Goal: Task Accomplishment & Management: Complete application form

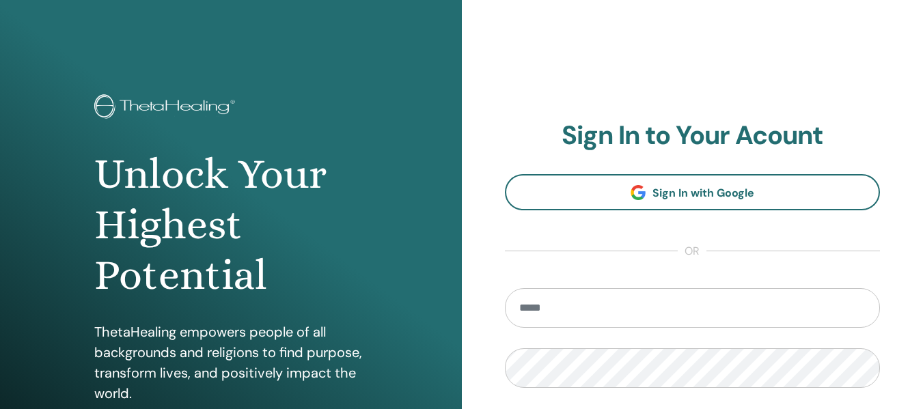
type input "**********"
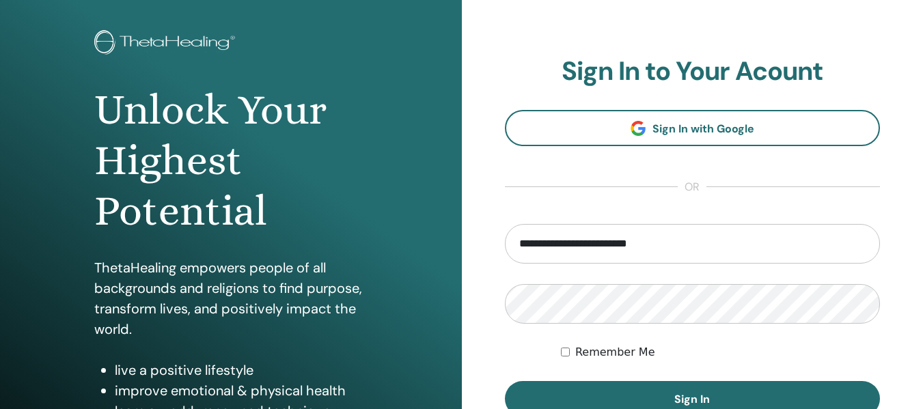
scroll to position [167, 0]
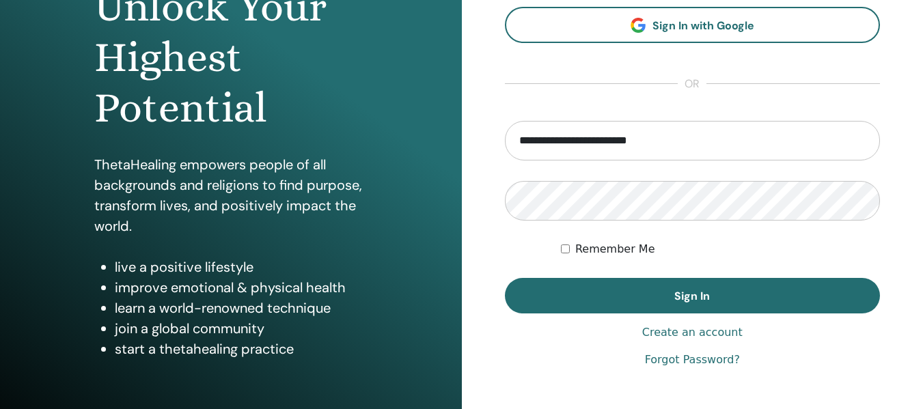
click at [837, 262] on form "**********" at bounding box center [693, 217] width 376 height 193
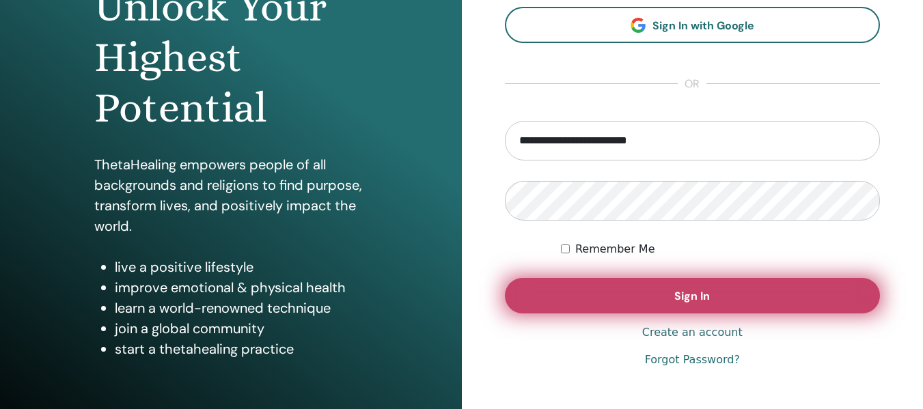
click at [713, 297] on button "Sign In" at bounding box center [693, 296] width 376 height 36
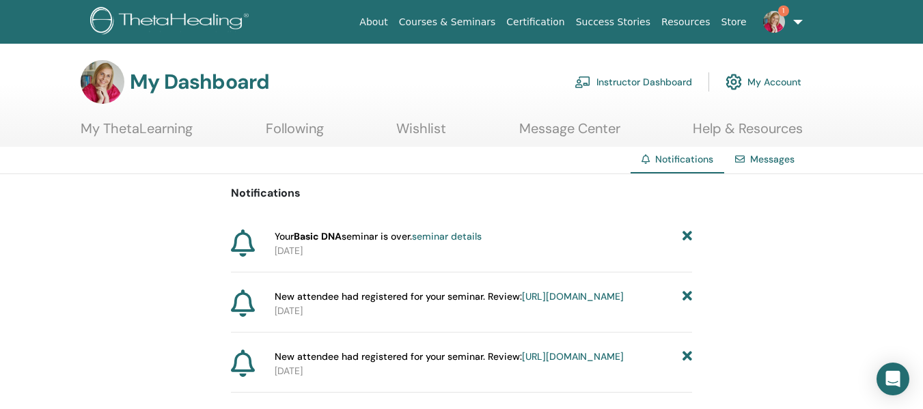
click at [780, 12] on span "1" at bounding box center [784, 10] width 11 height 11
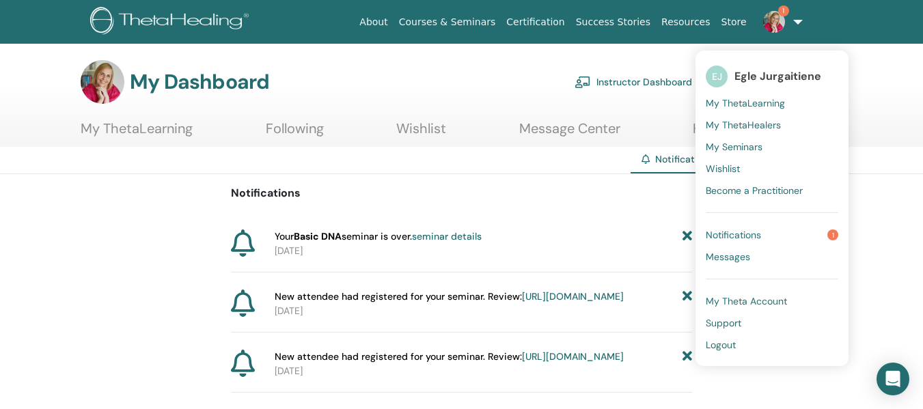
click at [769, 235] on link "Notifications 1" at bounding box center [772, 235] width 133 height 22
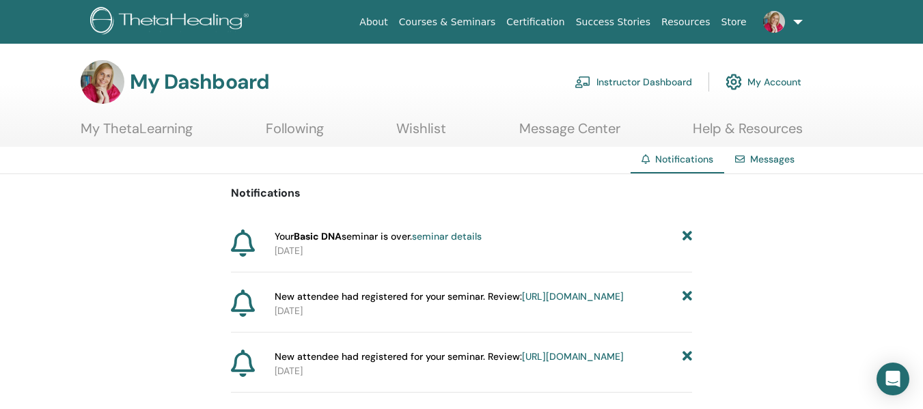
click at [770, 157] on link "Messages" at bounding box center [773, 159] width 44 height 12
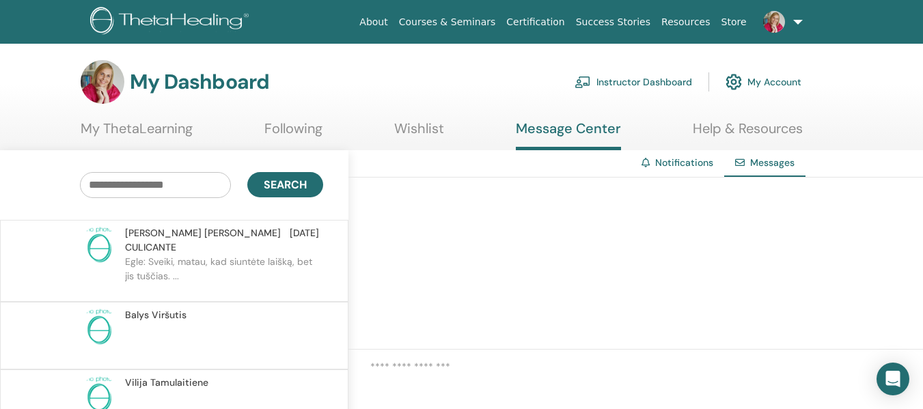
click at [660, 161] on link "Notifications" at bounding box center [685, 163] width 58 height 12
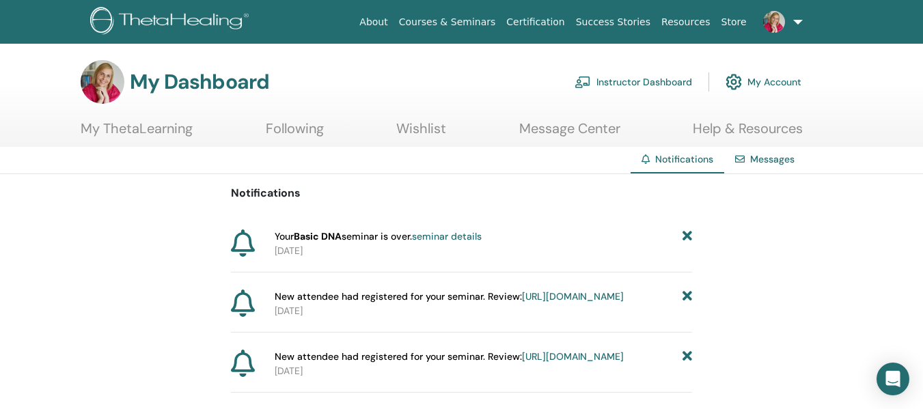
click at [641, 71] on link "Instructor Dashboard" at bounding box center [634, 82] width 118 height 30
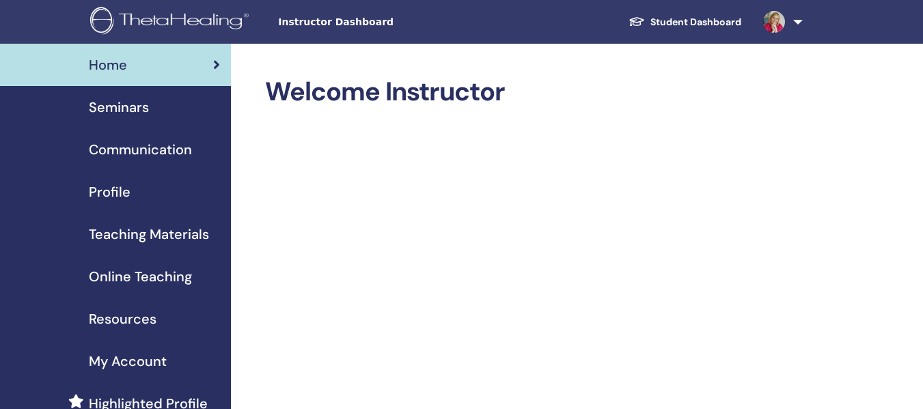
click at [116, 105] on span "Seminars" at bounding box center [119, 107] width 60 height 21
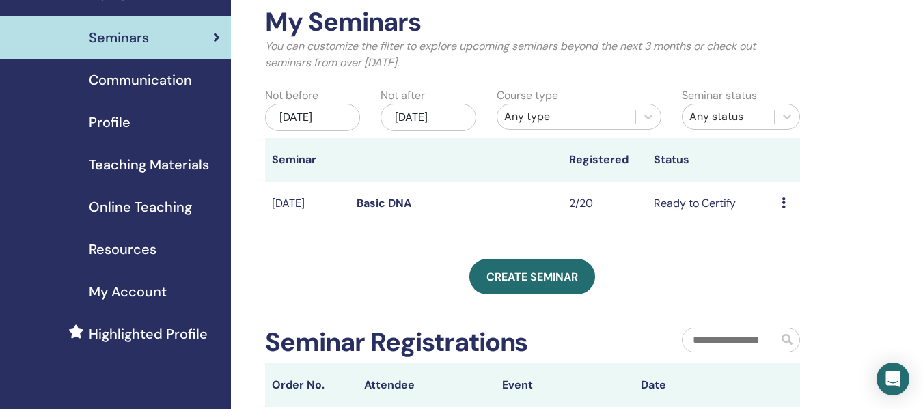
scroll to position [89, 0]
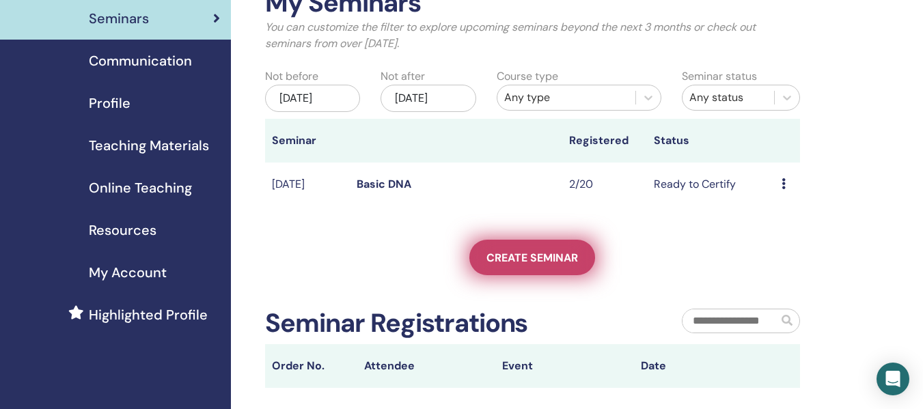
click at [539, 255] on span "Create seminar" at bounding box center [533, 258] width 92 height 14
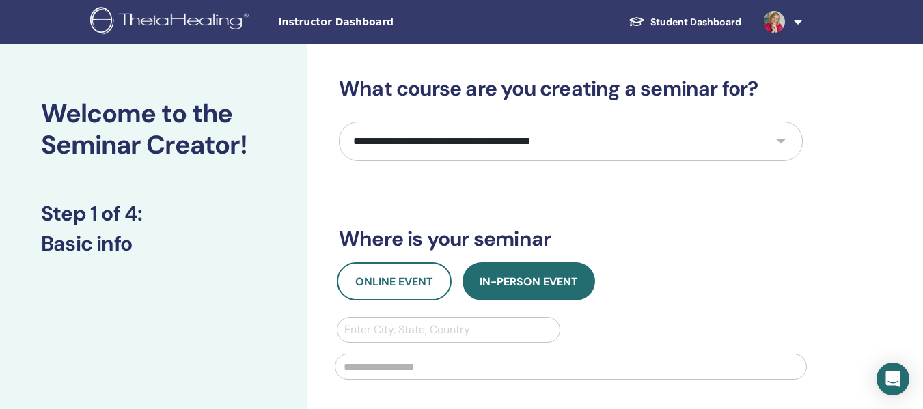
click at [705, 137] on select "**********" at bounding box center [571, 142] width 464 height 40
select select "*"
click at [339, 122] on select "**********" at bounding box center [571, 142] width 464 height 40
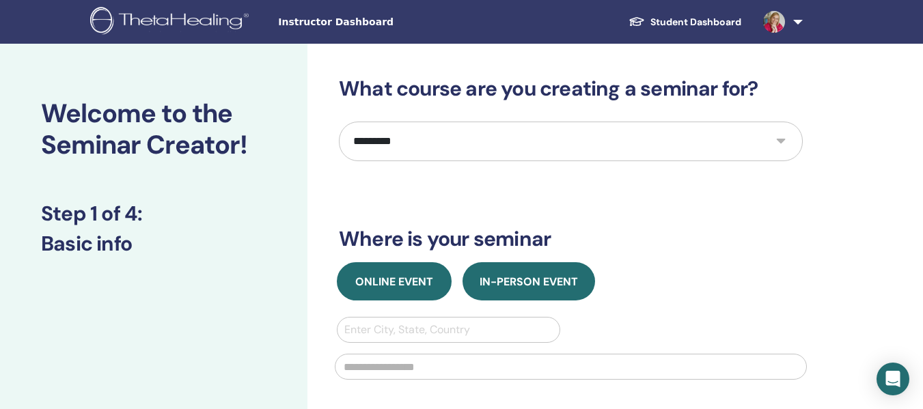
click at [407, 281] on span "Online Event" at bounding box center [394, 282] width 78 height 14
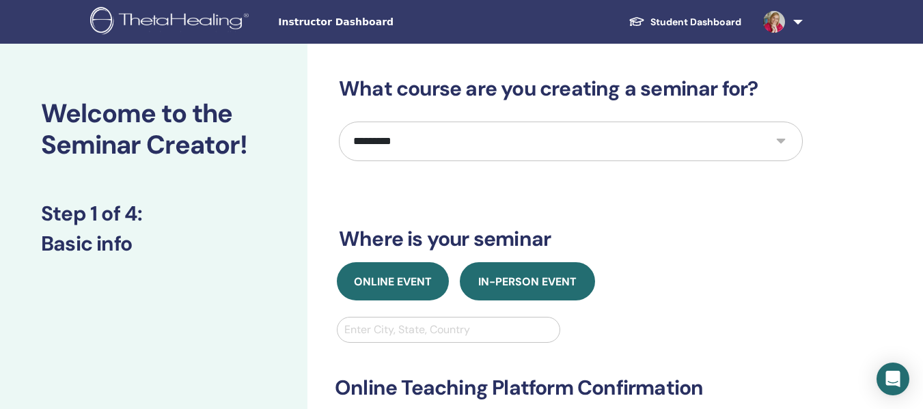
click at [518, 273] on button "In-Person Event" at bounding box center [527, 281] width 135 height 38
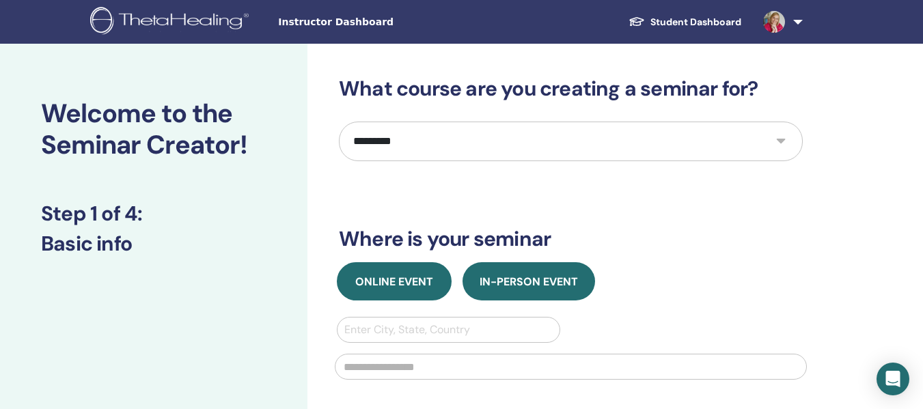
click at [402, 278] on span "Online Event" at bounding box center [394, 282] width 78 height 14
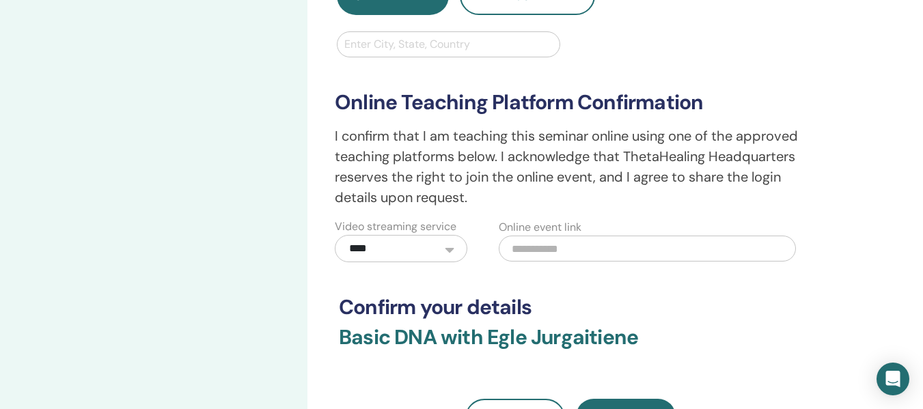
scroll to position [297, 0]
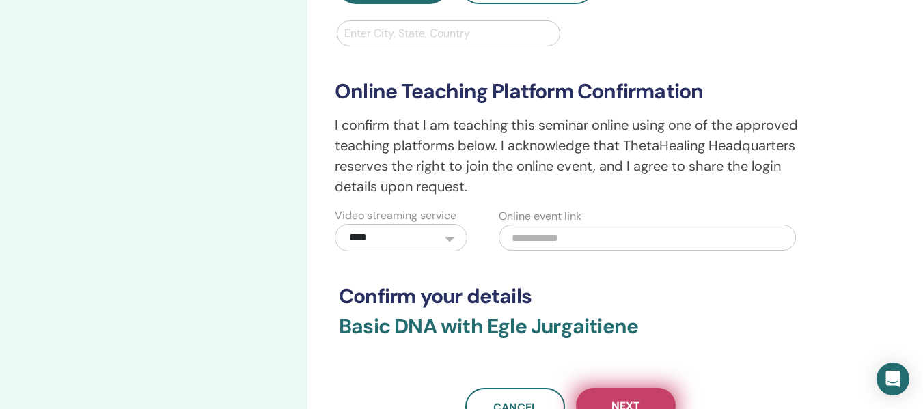
click at [647, 398] on button "Next" at bounding box center [626, 406] width 100 height 36
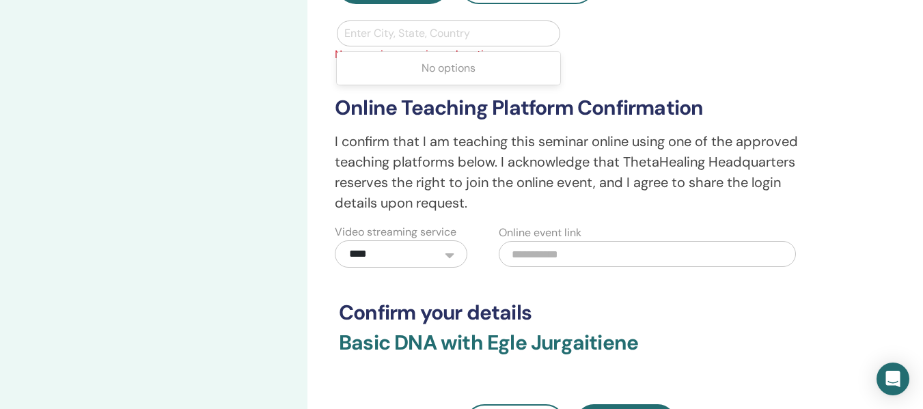
click at [489, 33] on div at bounding box center [449, 33] width 208 height 19
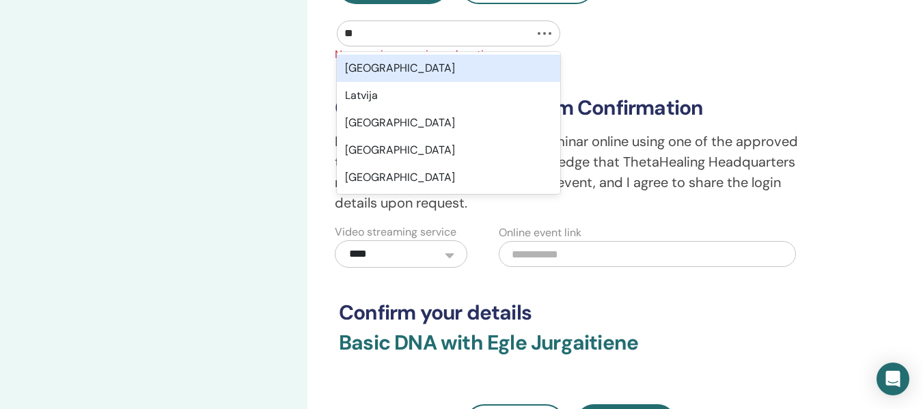
type input "***"
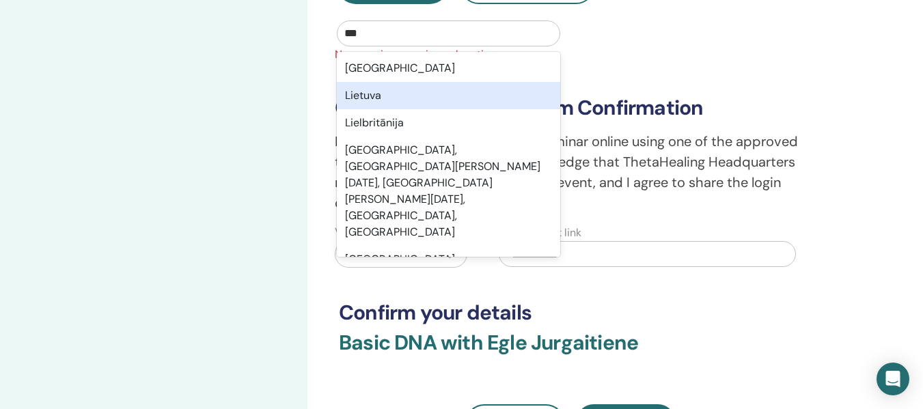
click at [375, 101] on div "Lietuva" at bounding box center [449, 95] width 224 height 27
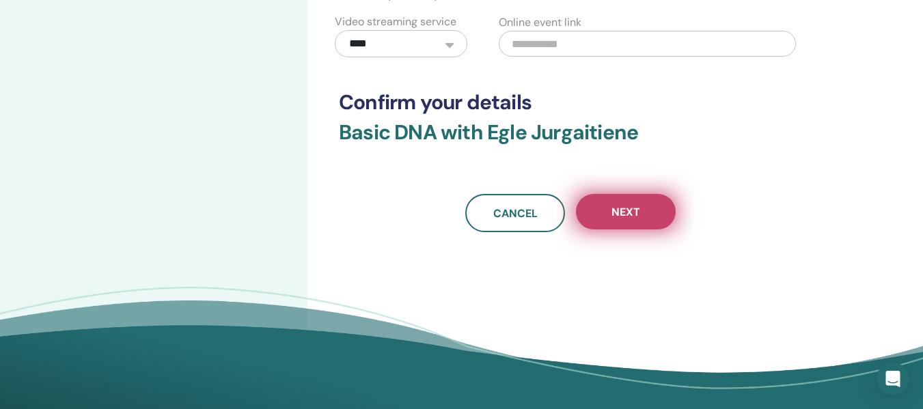
click at [628, 213] on span "Next" at bounding box center [626, 212] width 29 height 14
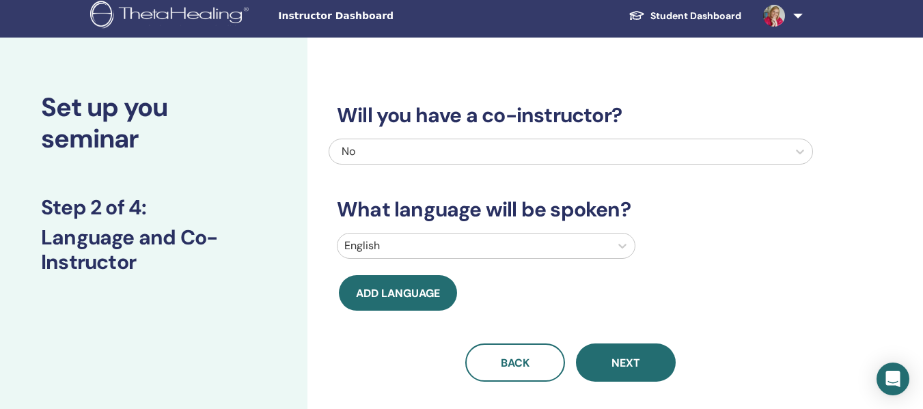
scroll to position [0, 0]
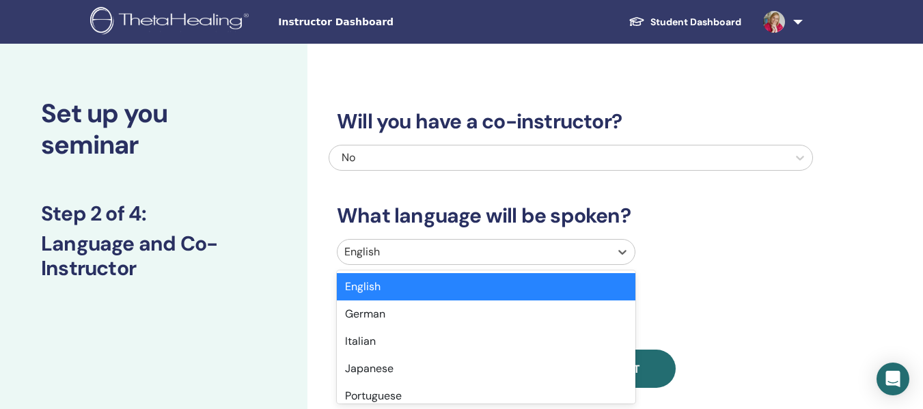
click at [448, 250] on div at bounding box center [474, 252] width 259 height 19
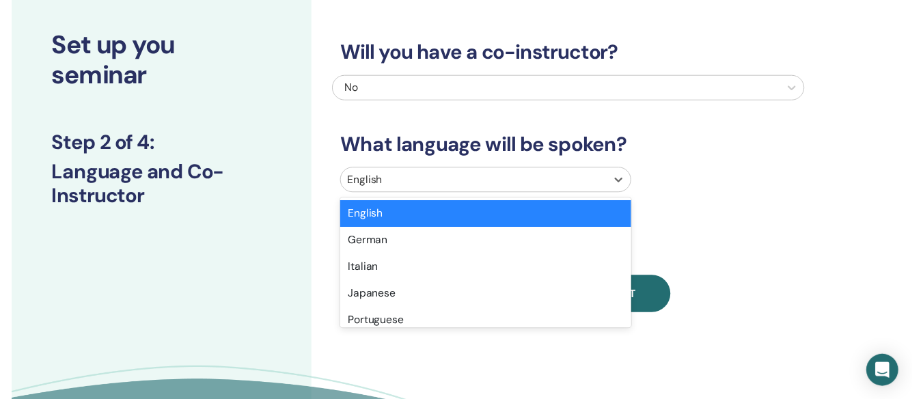
scroll to position [72, 0]
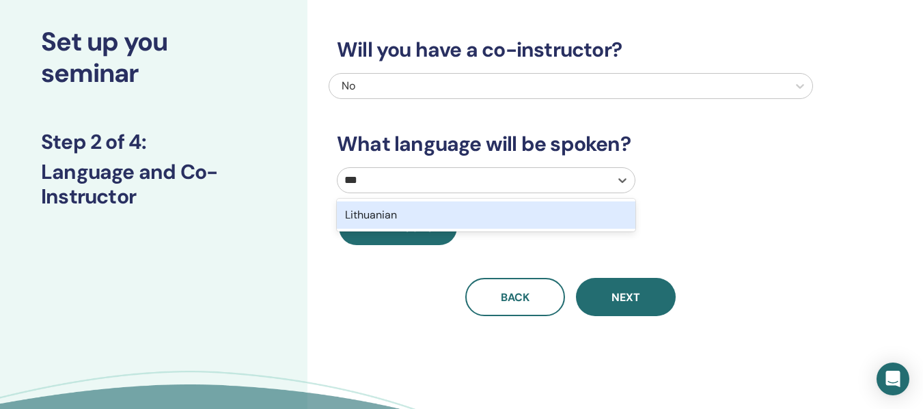
type input "****"
click at [418, 219] on div "Lithuanian" at bounding box center [486, 215] width 299 height 27
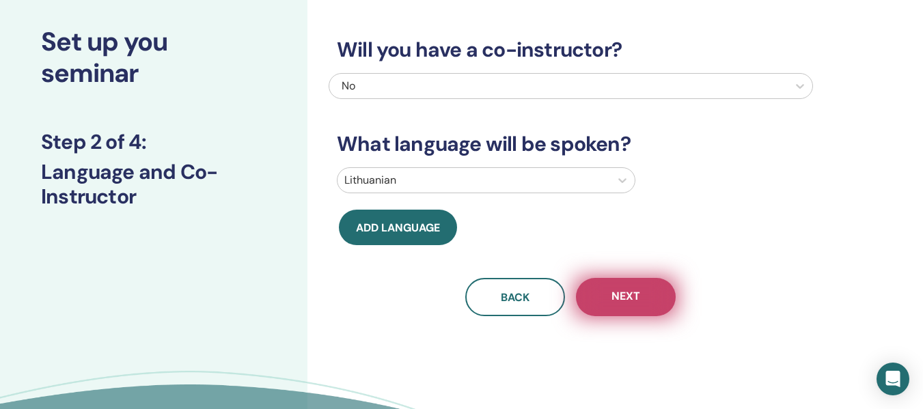
click at [617, 286] on button "Next" at bounding box center [626, 297] width 100 height 38
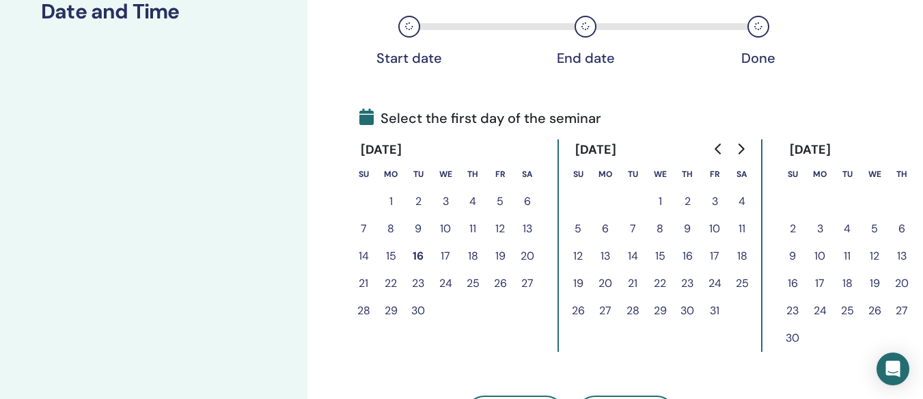
scroll to position [234, 0]
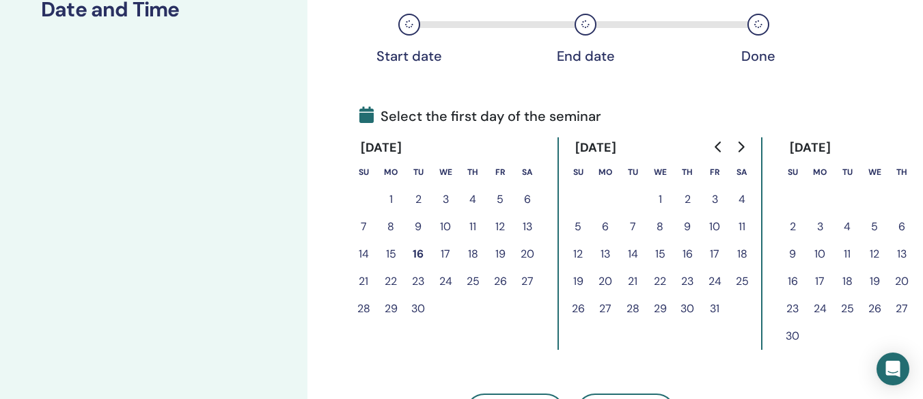
click at [716, 284] on button "24" at bounding box center [714, 281] width 27 height 27
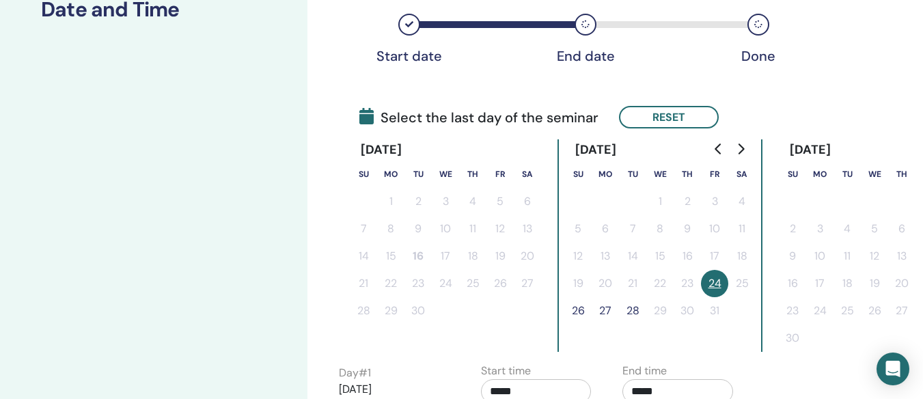
click at [577, 313] on button "26" at bounding box center [578, 310] width 27 height 27
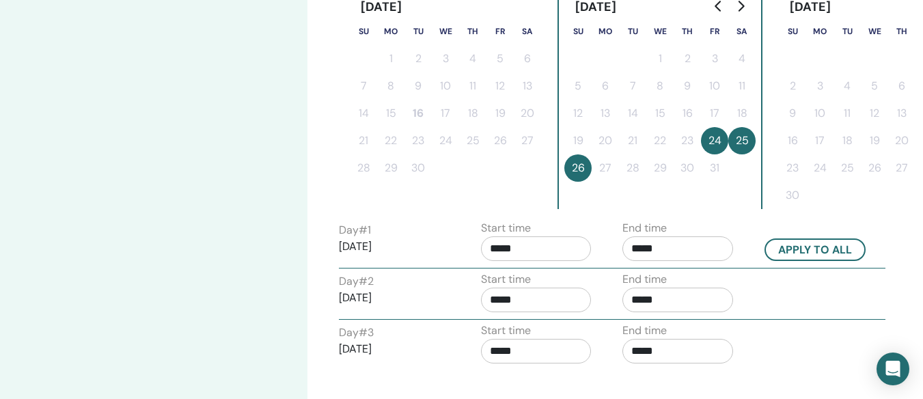
scroll to position [382, 0]
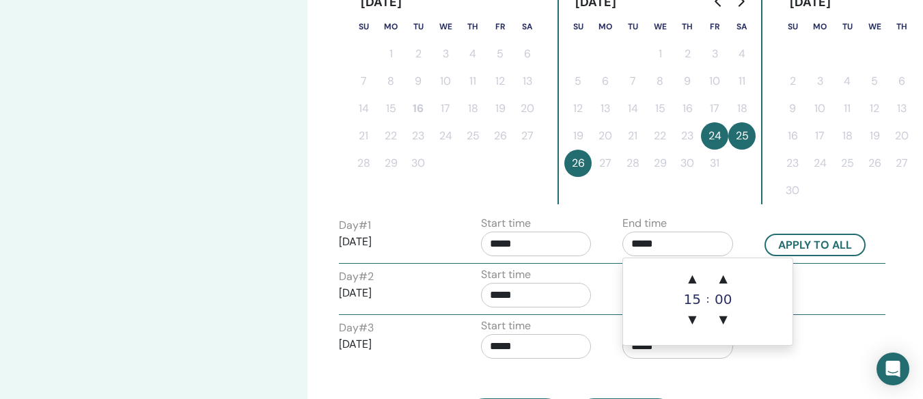
click at [659, 242] on input "*****" at bounding box center [678, 244] width 111 height 25
click at [728, 320] on span "▼" at bounding box center [723, 319] width 27 height 27
click at [723, 276] on span "▲" at bounding box center [723, 278] width 27 height 27
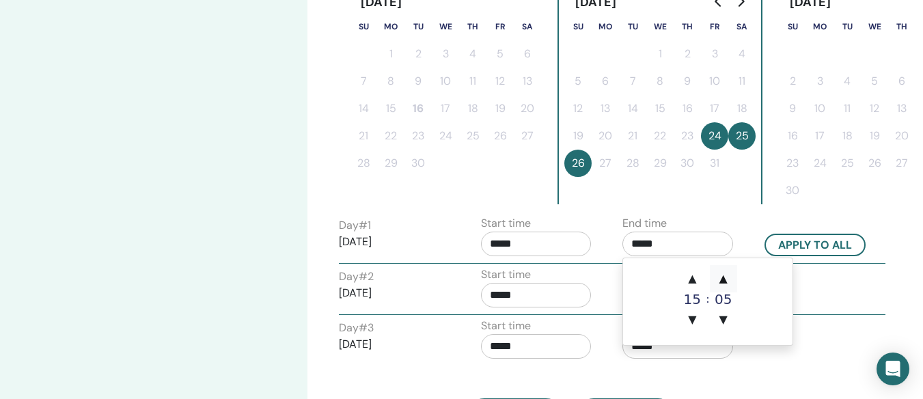
click at [723, 276] on span "▲" at bounding box center [723, 278] width 27 height 27
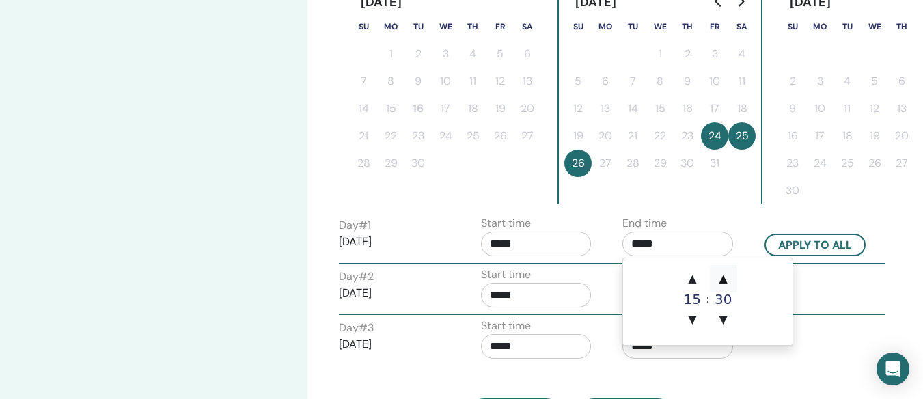
click at [723, 275] on span "▲" at bounding box center [723, 278] width 27 height 27
type input "*****"
click at [707, 247] on input "*****" at bounding box center [678, 244] width 111 height 25
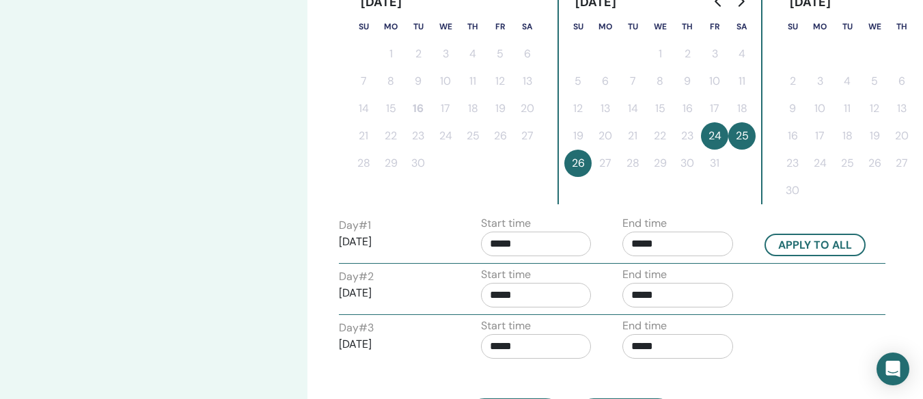
click at [830, 280] on div "Day # 2 2025/10/25 Start time ***** End time *****" at bounding box center [612, 291] width 567 height 48
click at [819, 242] on button "Apply to all" at bounding box center [815, 245] width 101 height 23
type input "*****"
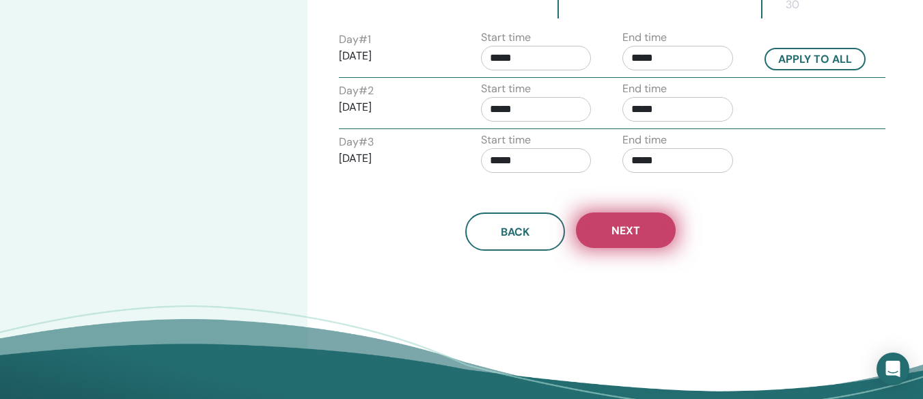
click at [633, 230] on span "Next" at bounding box center [626, 231] width 29 height 14
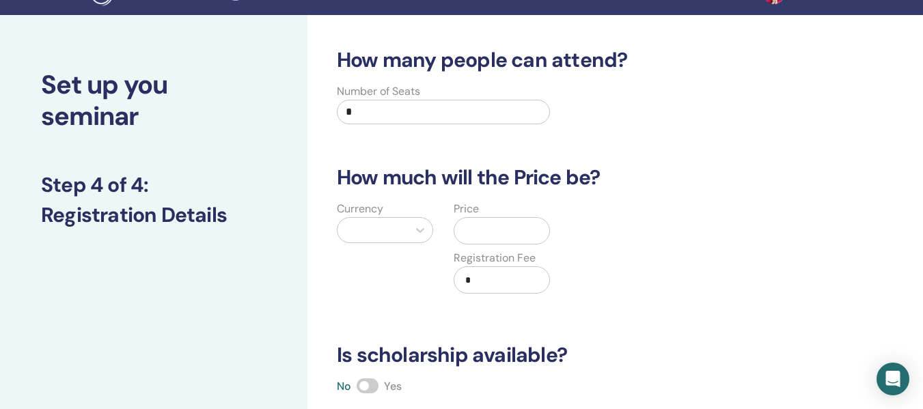
scroll to position [18, 0]
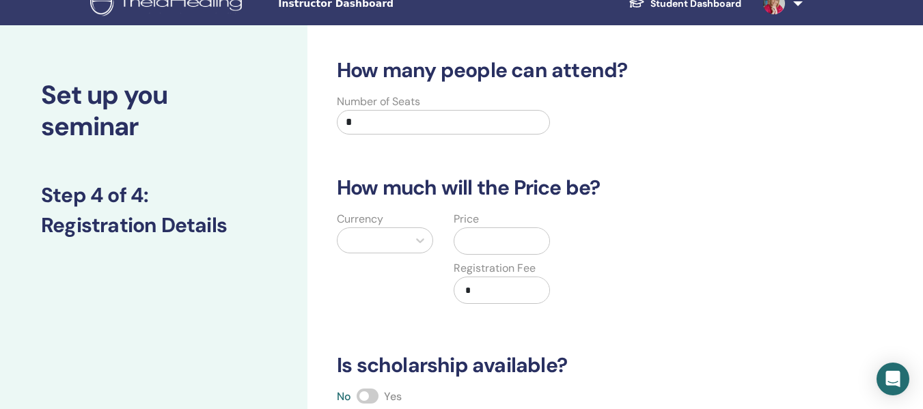
click at [417, 120] on input "*" at bounding box center [443, 122] width 213 height 25
type input "*"
type input "**"
click at [675, 159] on div "How many people can attend? Number of Seats ** How much will the Price be? Curr…" at bounding box center [571, 330] width 485 height 545
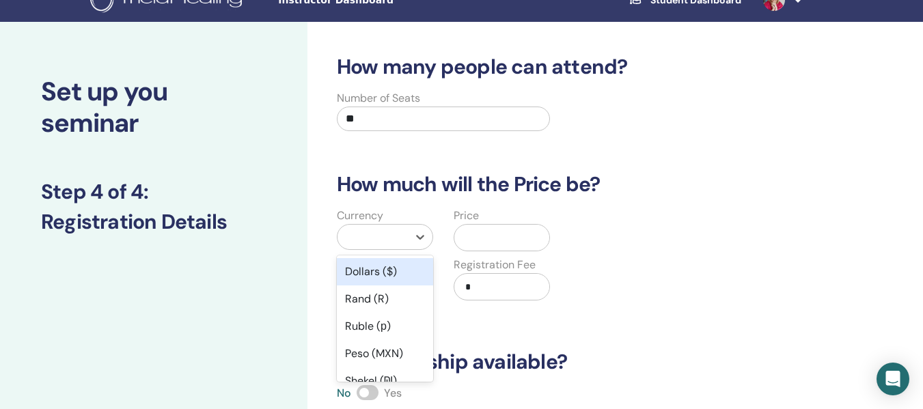
click at [394, 245] on div at bounding box center [373, 237] width 57 height 19
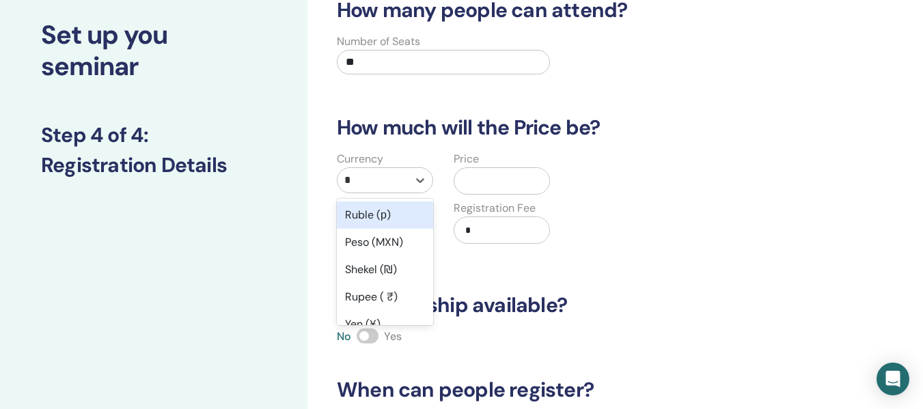
type input "**"
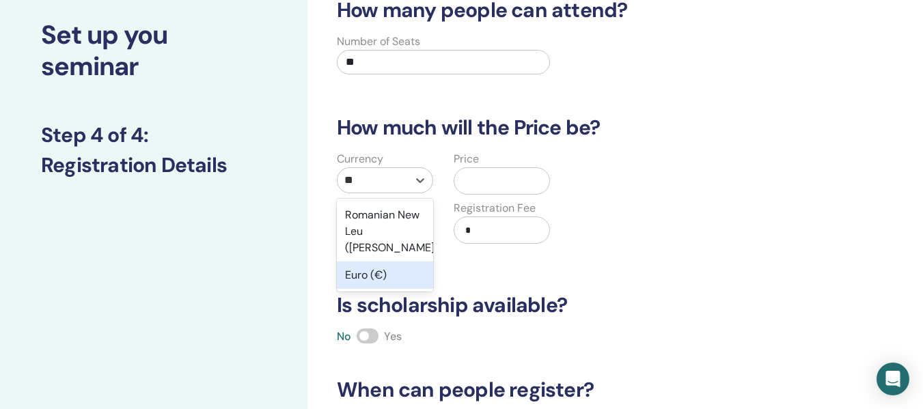
click at [383, 262] on div "Euro (€)" at bounding box center [385, 275] width 96 height 27
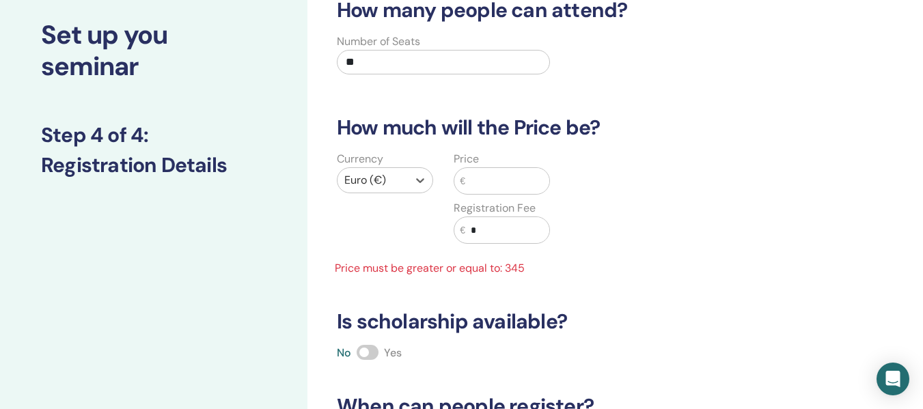
click at [494, 180] on input "text" at bounding box center [508, 181] width 84 height 26
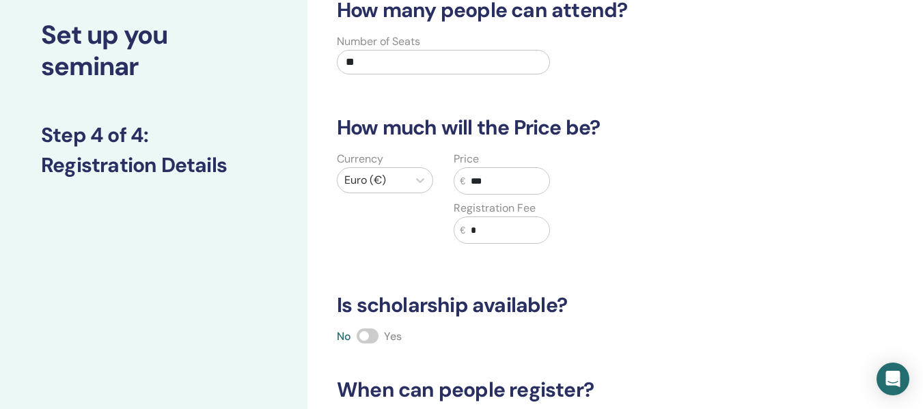
type input "***"
click at [485, 222] on input "*" at bounding box center [508, 230] width 84 height 26
type input "*"
click at [688, 269] on div "How many people can attend? Number of Seats ** How much will the Price be? Curr…" at bounding box center [571, 270] width 485 height 545
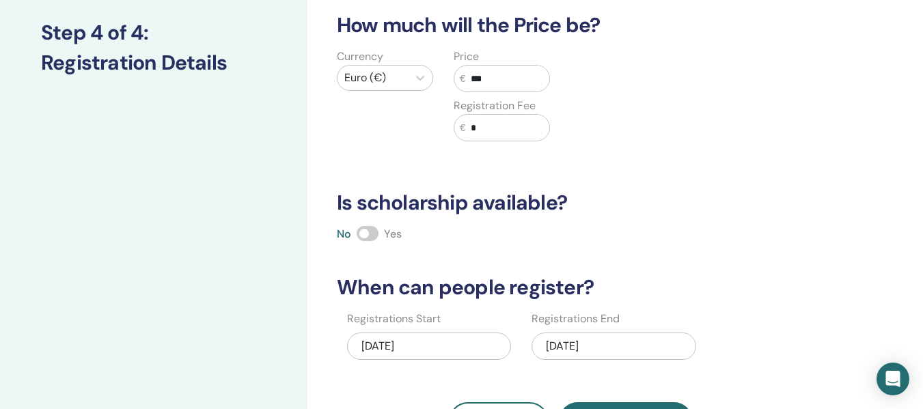
scroll to position [195, 0]
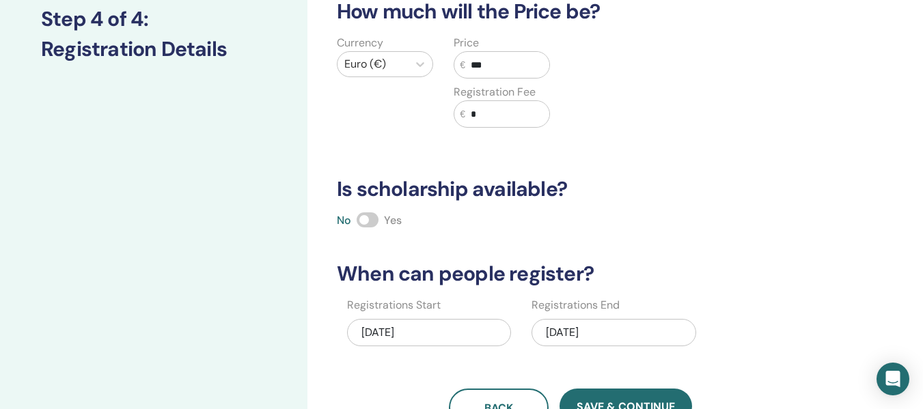
click at [371, 224] on span at bounding box center [368, 220] width 22 height 15
click at [575, 336] on div "10/26/2025" at bounding box center [614, 332] width 164 height 27
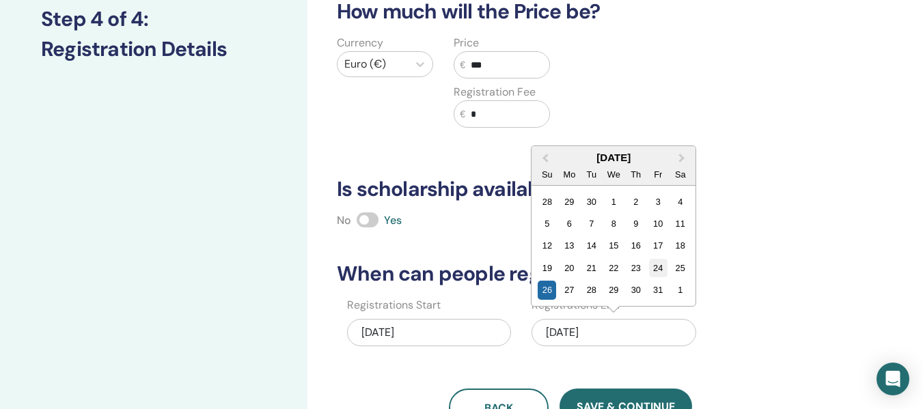
click at [660, 267] on div "24" at bounding box center [658, 268] width 18 height 18
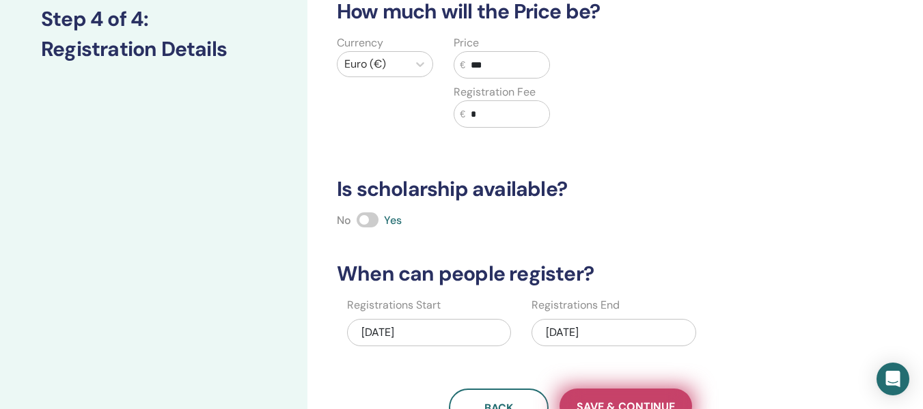
click at [648, 398] on button "Save & Continue" at bounding box center [626, 407] width 133 height 36
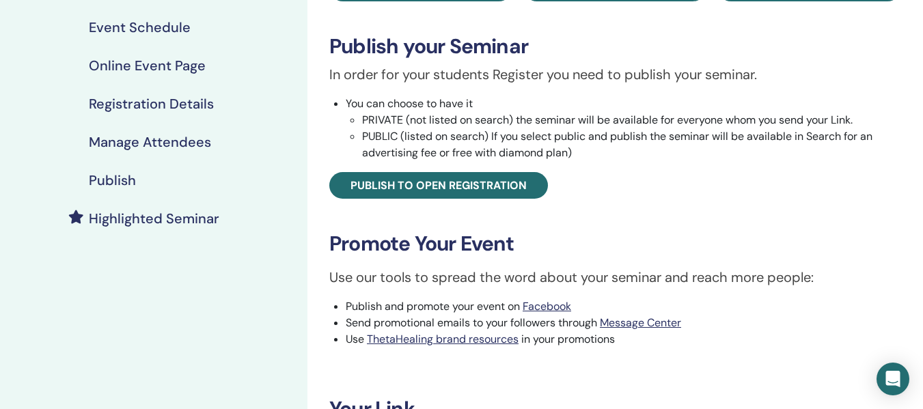
scroll to position [180, 0]
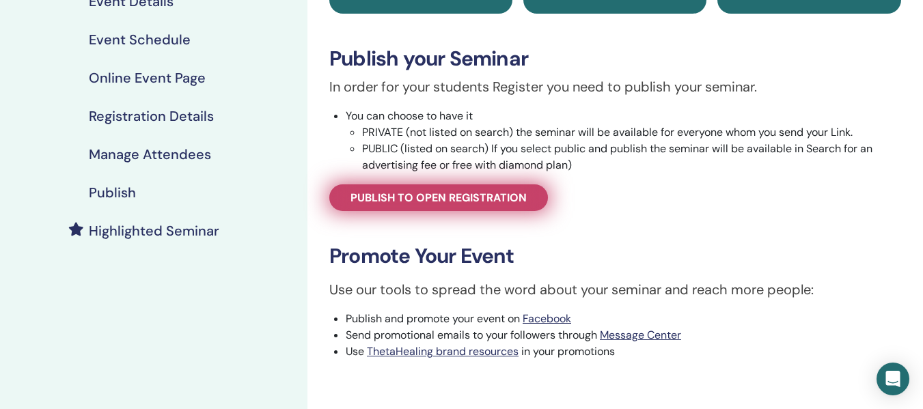
click at [446, 198] on span "Publish to open registration" at bounding box center [439, 198] width 176 height 14
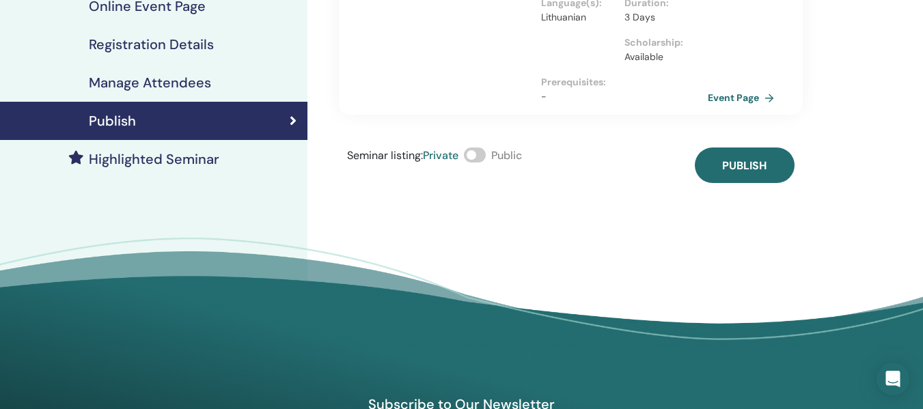
scroll to position [254, 0]
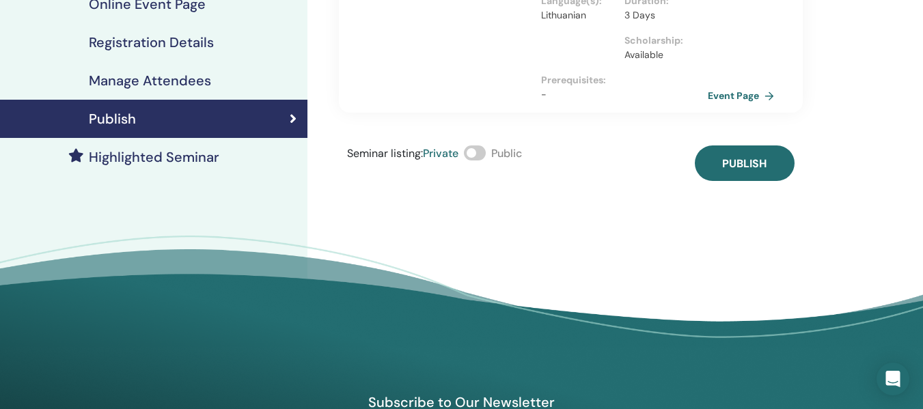
click at [485, 154] on span at bounding box center [475, 153] width 22 height 15
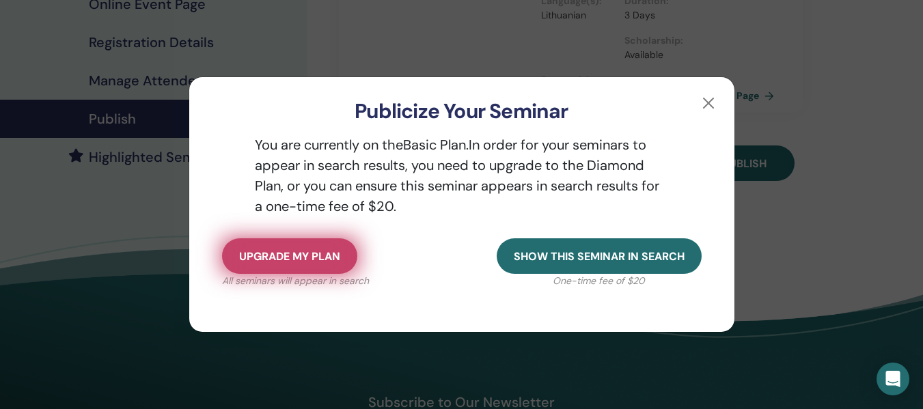
click at [299, 251] on span "Upgrade my plan" at bounding box center [289, 257] width 101 height 14
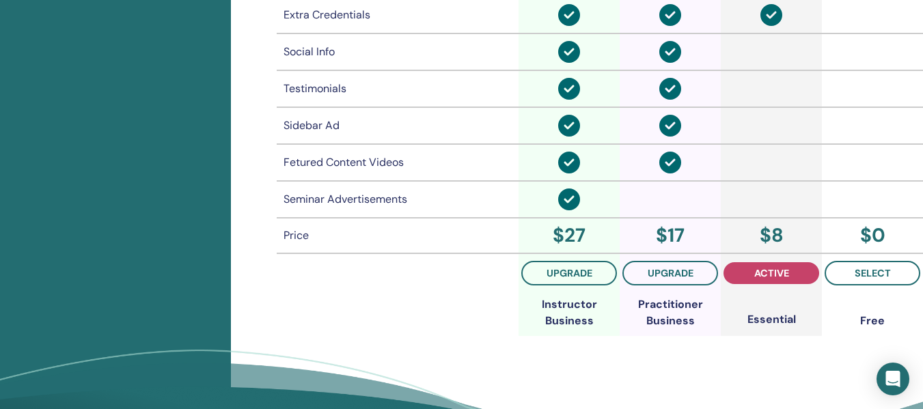
scroll to position [1086, 0]
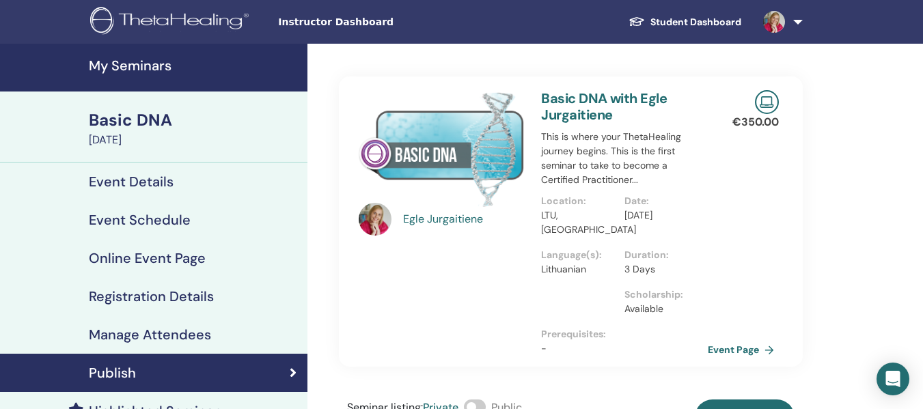
scroll to position [254, 0]
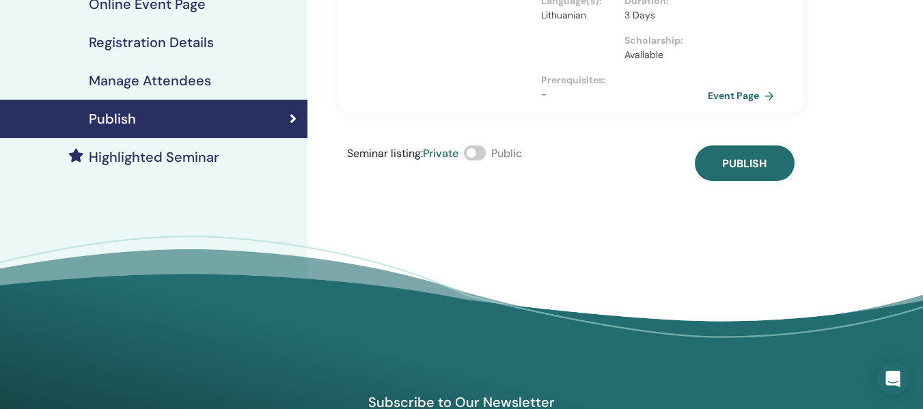
click at [482, 152] on span at bounding box center [475, 153] width 22 height 15
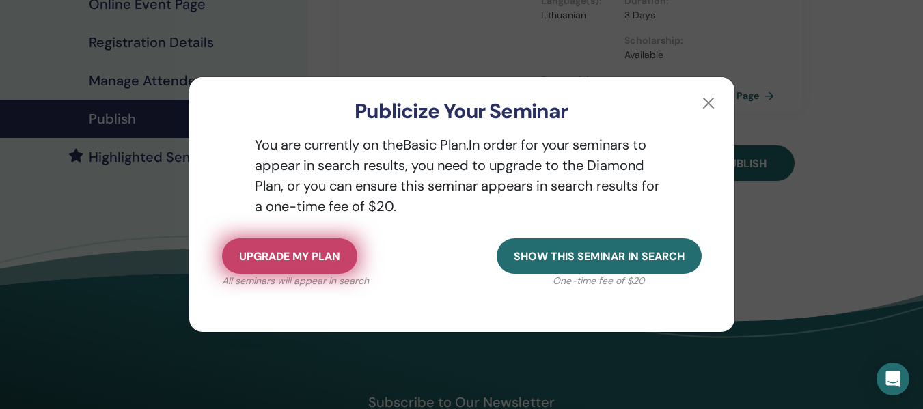
click at [292, 251] on span "Upgrade my plan" at bounding box center [289, 257] width 101 height 14
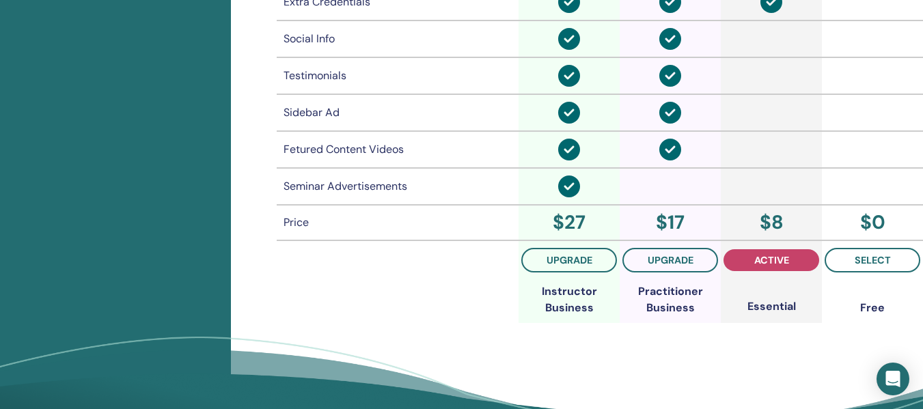
scroll to position [1105, 0]
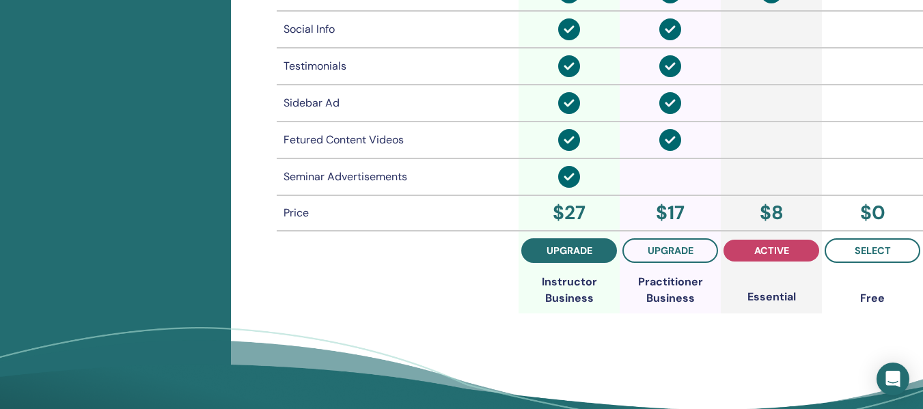
click at [563, 252] on span "upgrade" at bounding box center [570, 250] width 46 height 11
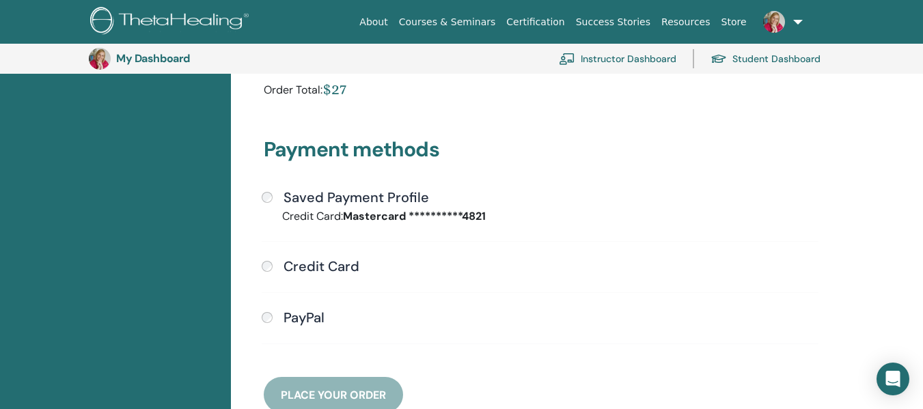
scroll to position [295, 0]
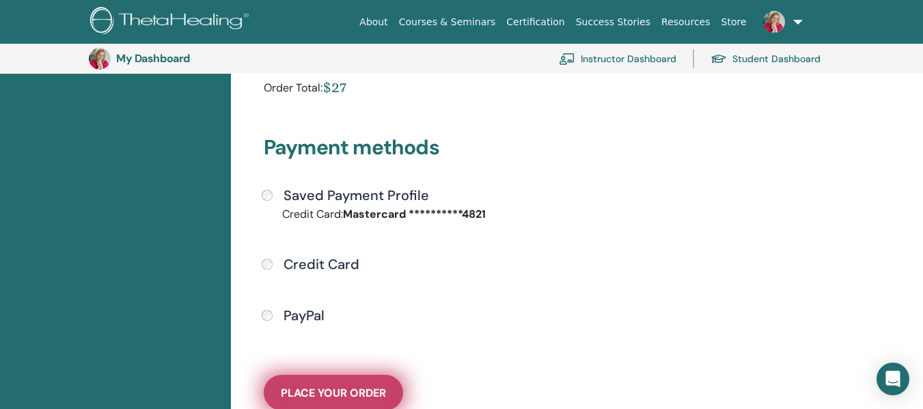
click at [323, 393] on span "Place Your Order" at bounding box center [333, 393] width 105 height 14
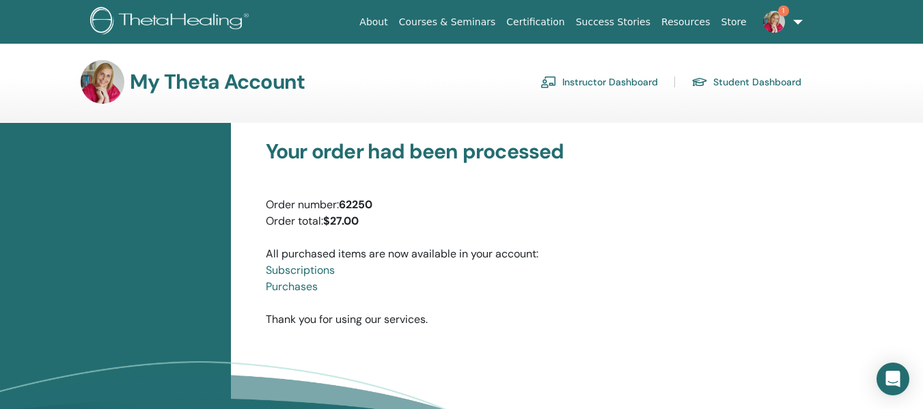
click at [777, 19] on img at bounding box center [775, 22] width 22 height 22
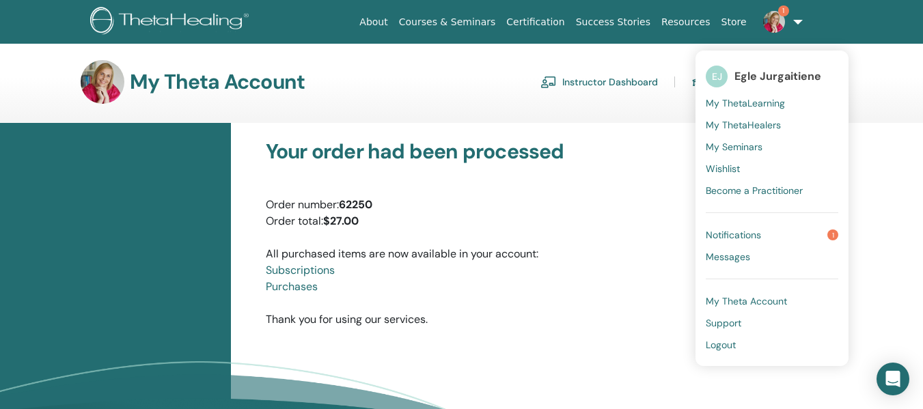
click at [751, 234] on span "Notifications" at bounding box center [733, 235] width 55 height 12
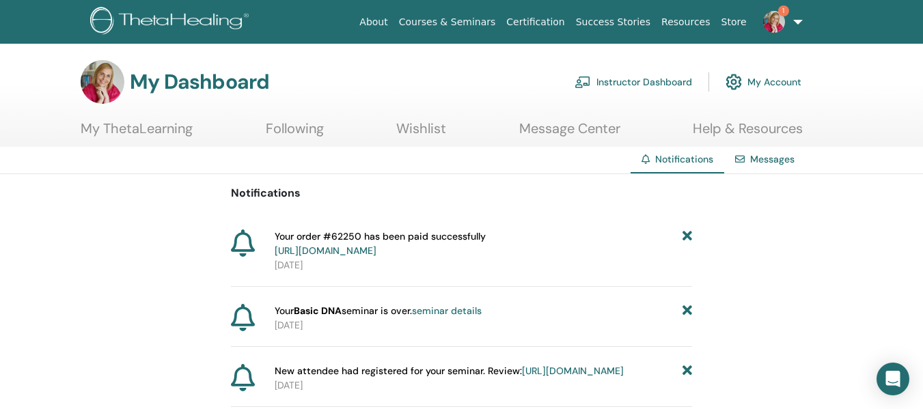
click at [641, 80] on link "Instructor Dashboard" at bounding box center [634, 82] width 118 height 30
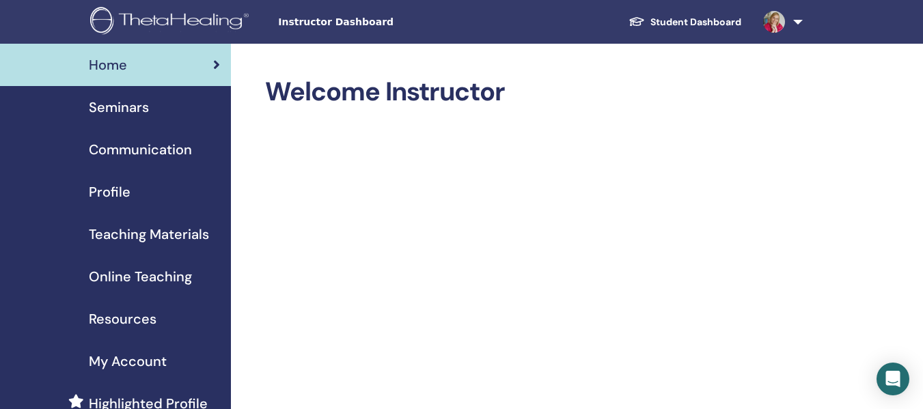
click at [131, 107] on span "Seminars" at bounding box center [119, 107] width 60 height 21
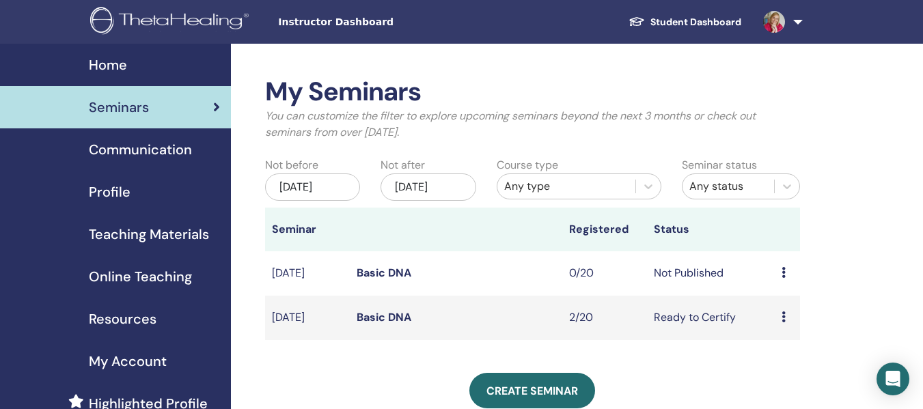
click at [785, 271] on icon at bounding box center [784, 272] width 4 height 11
click at [541, 275] on td "Basic DNA" at bounding box center [456, 274] width 213 height 44
click at [388, 274] on link "Basic DNA" at bounding box center [384, 273] width 55 height 14
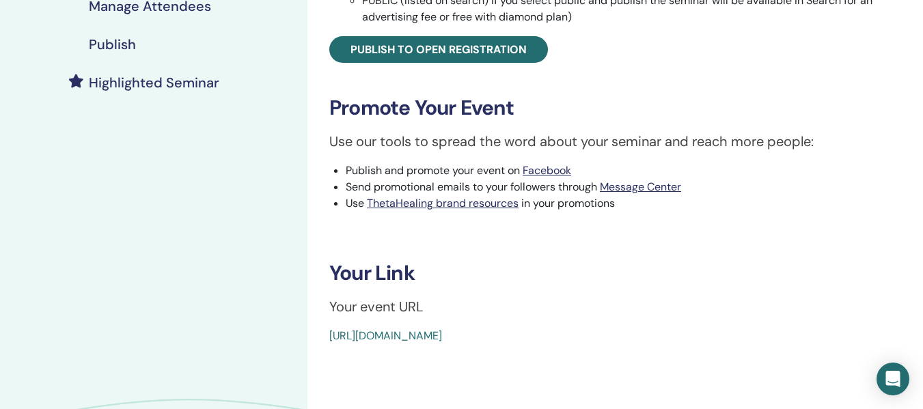
scroll to position [331, 0]
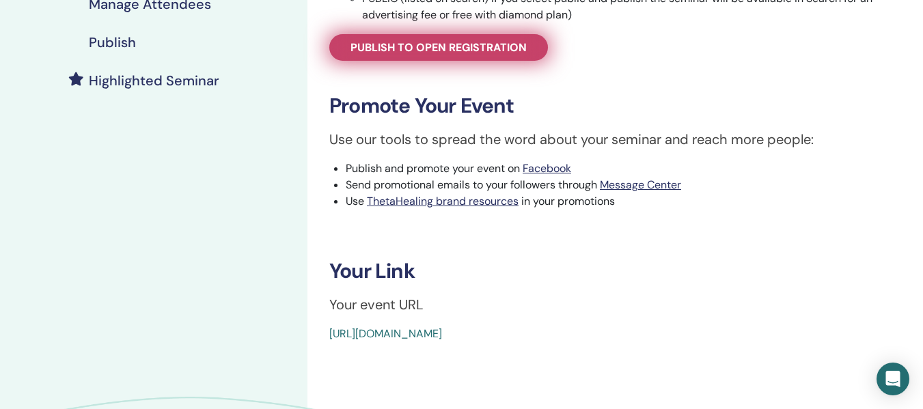
click at [472, 46] on span "Publish to open registration" at bounding box center [439, 47] width 176 height 14
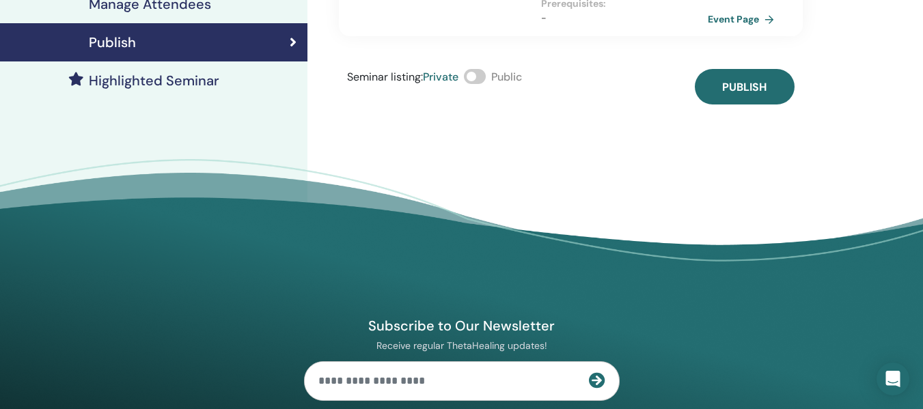
click at [483, 72] on span at bounding box center [475, 76] width 22 height 15
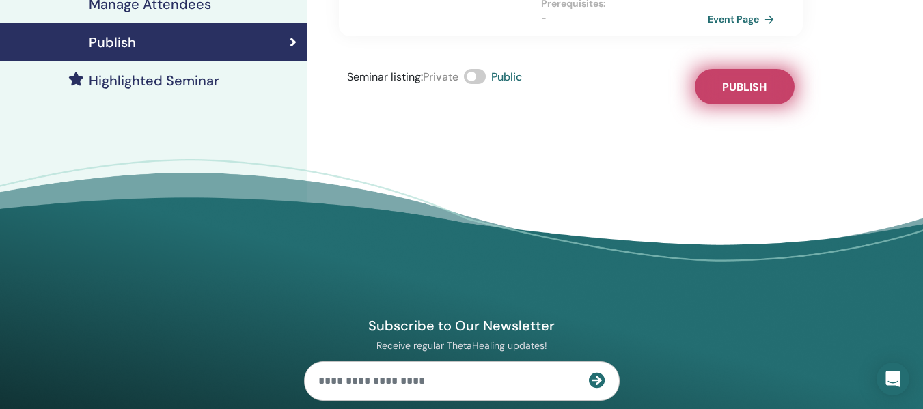
click at [759, 90] on span "Publish" at bounding box center [745, 87] width 44 height 14
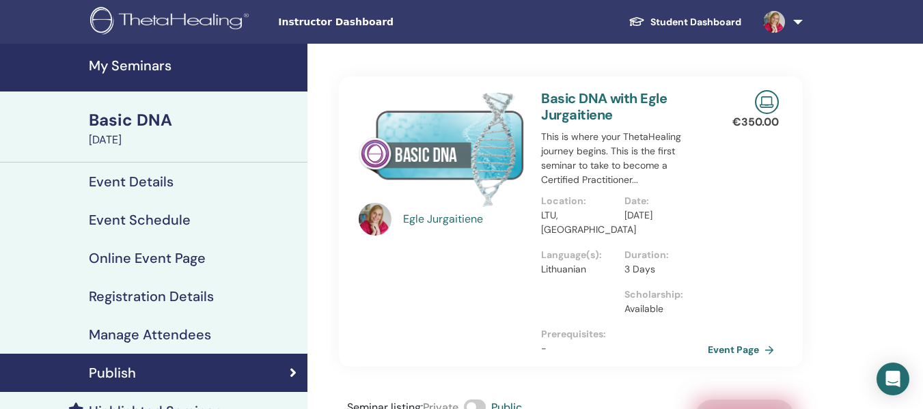
click at [717, 25] on link "Student Dashboard" at bounding box center [685, 22] width 135 height 25
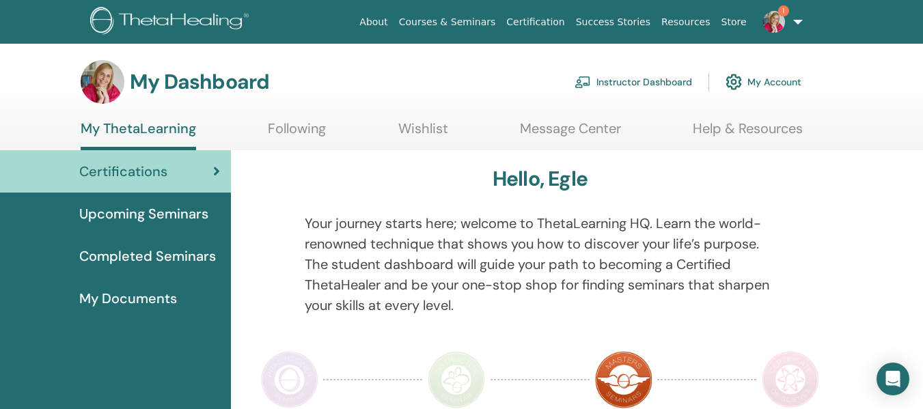
click at [779, 16] on span "1" at bounding box center [774, 21] width 33 height 11
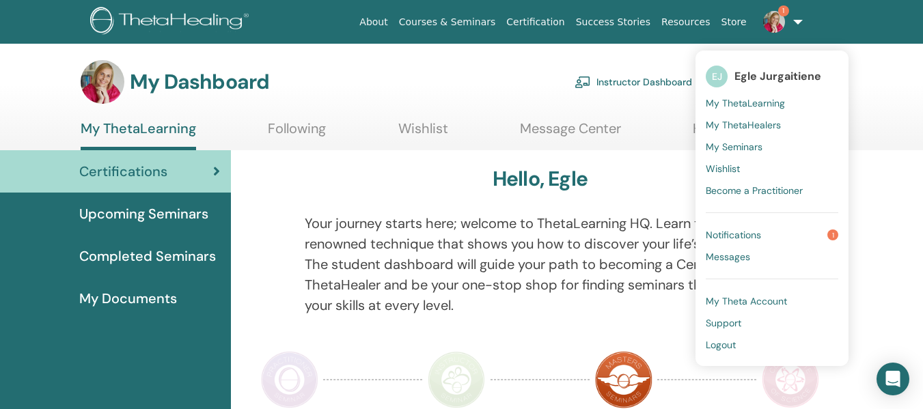
click at [729, 224] on link "Notifications 1" at bounding box center [772, 235] width 133 height 22
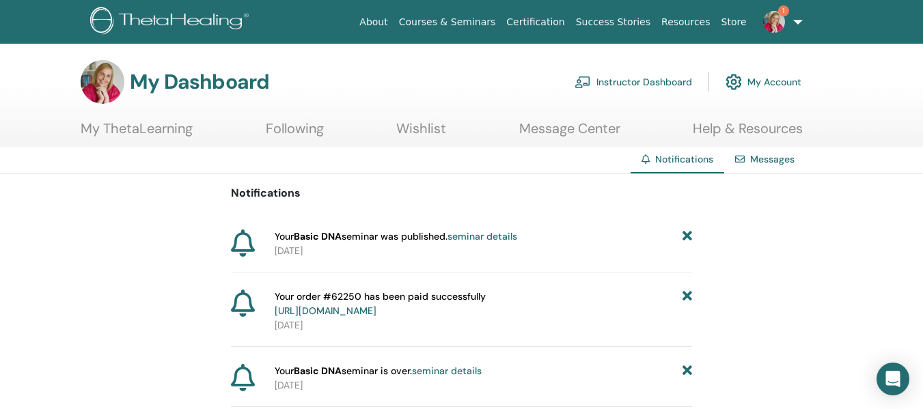
click at [778, 157] on link "Messages" at bounding box center [773, 159] width 44 height 12
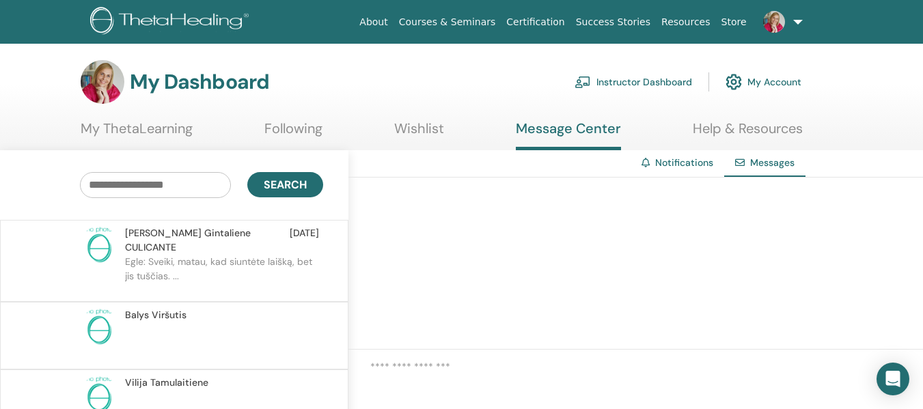
scroll to position [14, 0]
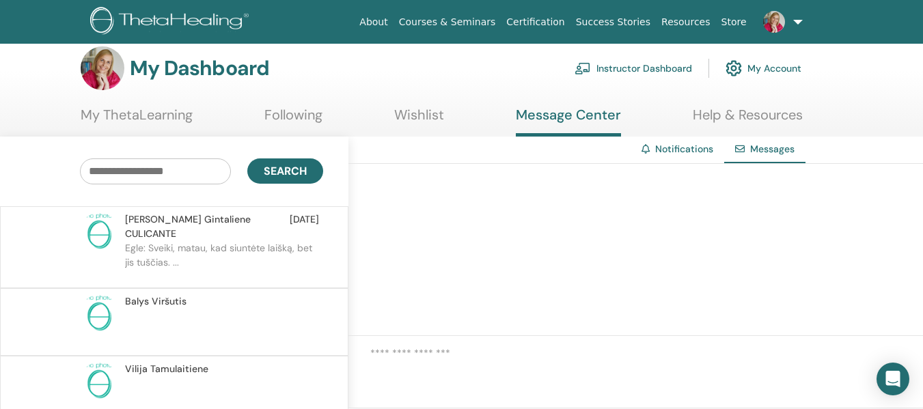
click at [472, 21] on link "Courses & Seminars" at bounding box center [448, 22] width 108 height 25
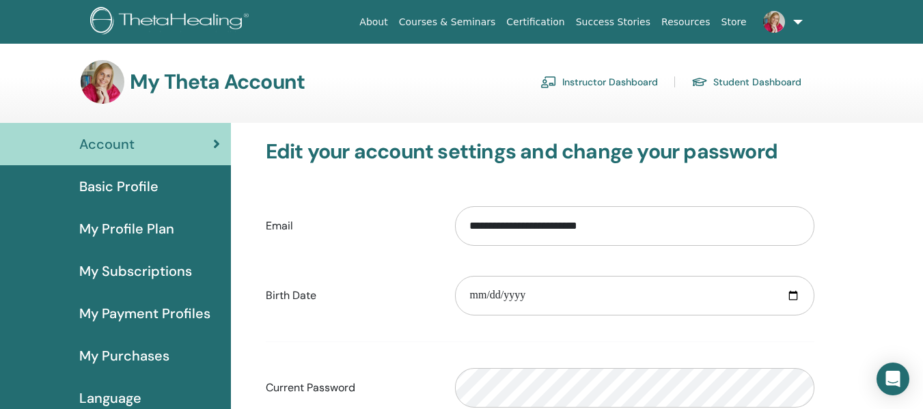
click at [591, 80] on link "Instructor Dashboard" at bounding box center [600, 82] width 118 height 22
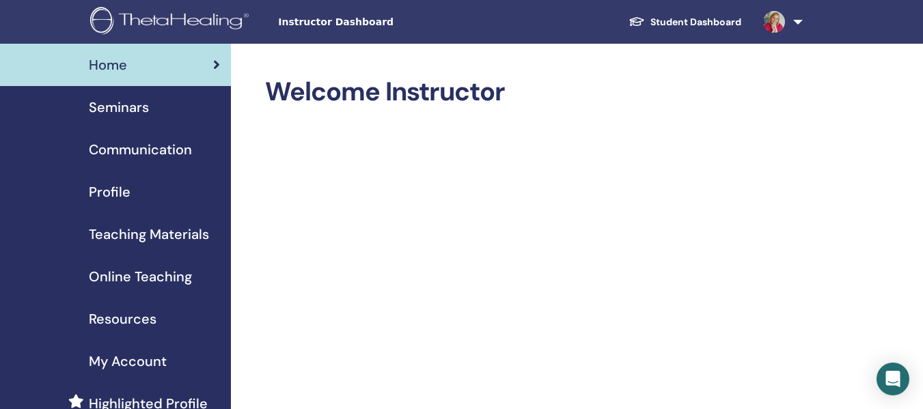
click at [129, 193] on span "Profile" at bounding box center [110, 192] width 42 height 21
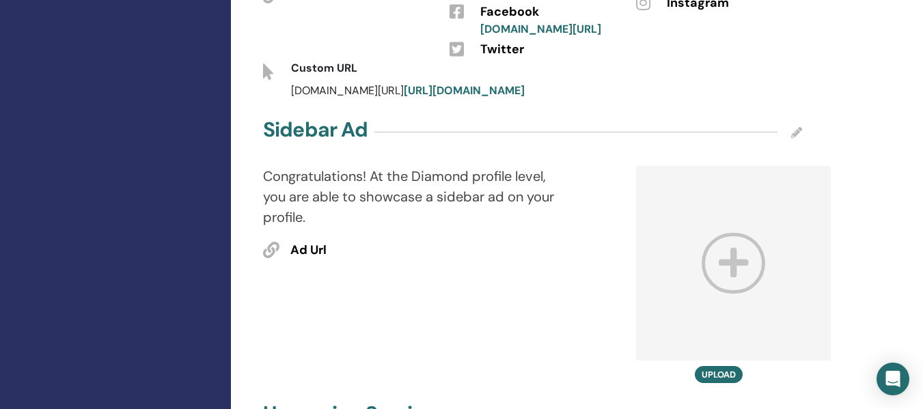
scroll to position [645, 0]
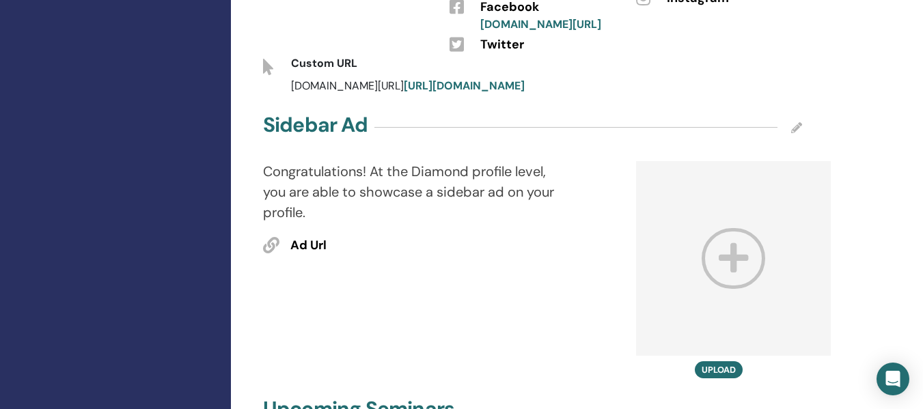
click at [517, 223] on p "Congratulations! At the Diamond profile level, you are able to showcase a sideb…" at bounding box center [416, 192] width 306 height 62
click at [316, 255] on span "Ad Url" at bounding box center [309, 246] width 36 height 18
click at [727, 289] on icon at bounding box center [734, 258] width 64 height 61
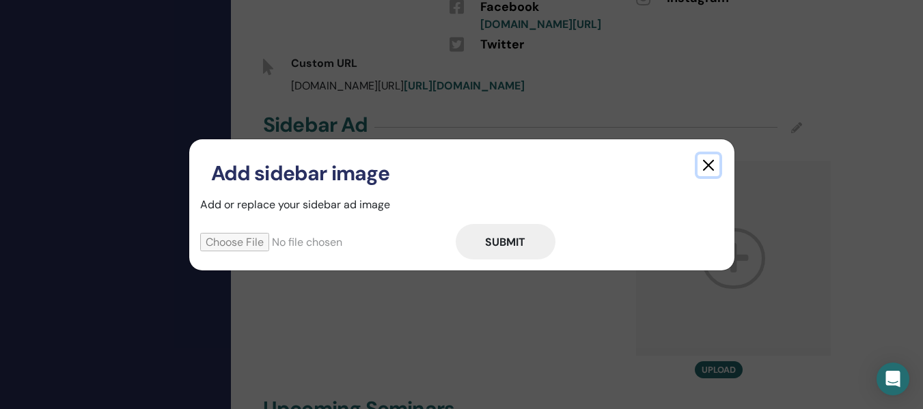
click at [707, 159] on button "button" at bounding box center [709, 165] width 22 height 22
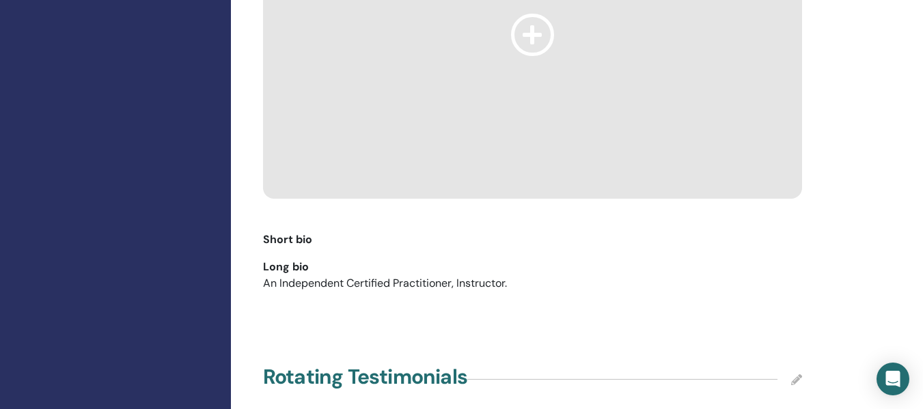
scroll to position [1464, 0]
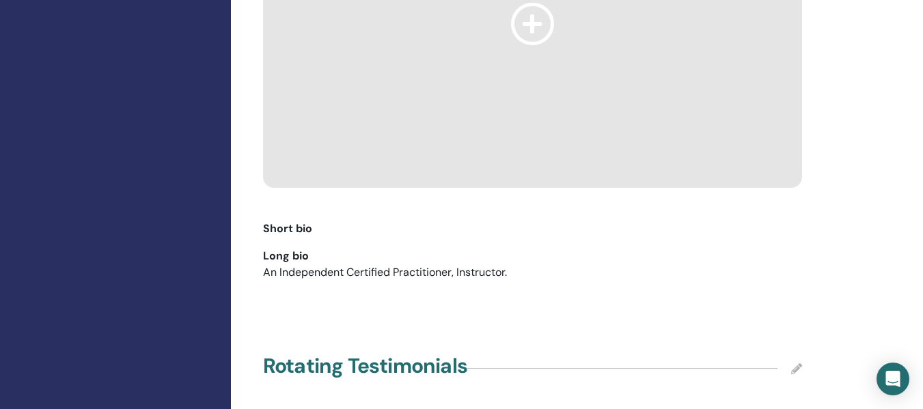
click at [303, 237] on span "Short bio" at bounding box center [287, 229] width 49 height 16
click at [304, 281] on p "An Independent Certified Practitioner, Instructor." at bounding box center [532, 273] width 539 height 16
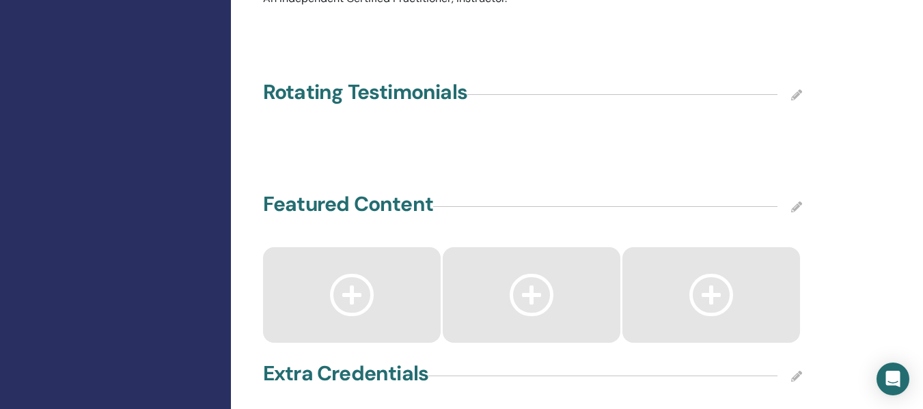
scroll to position [1743, 0]
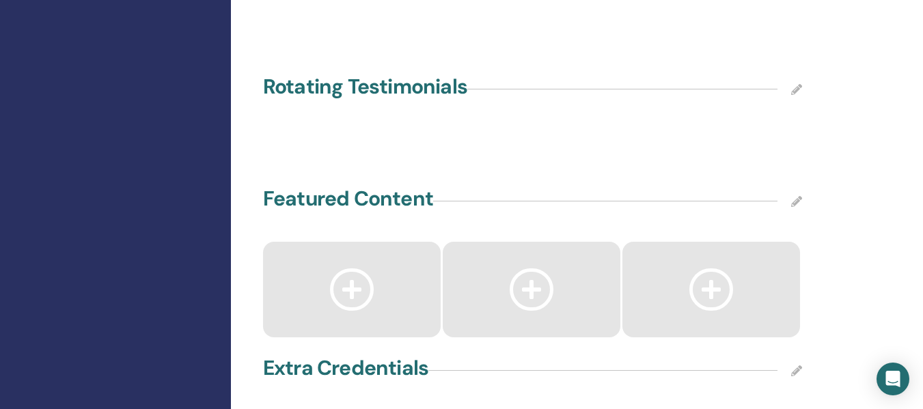
click at [472, 107] on div "Rotating Testimonials" at bounding box center [533, 89] width 556 height 34
click at [396, 211] on h4 "Featured Content" at bounding box center [348, 199] width 170 height 25
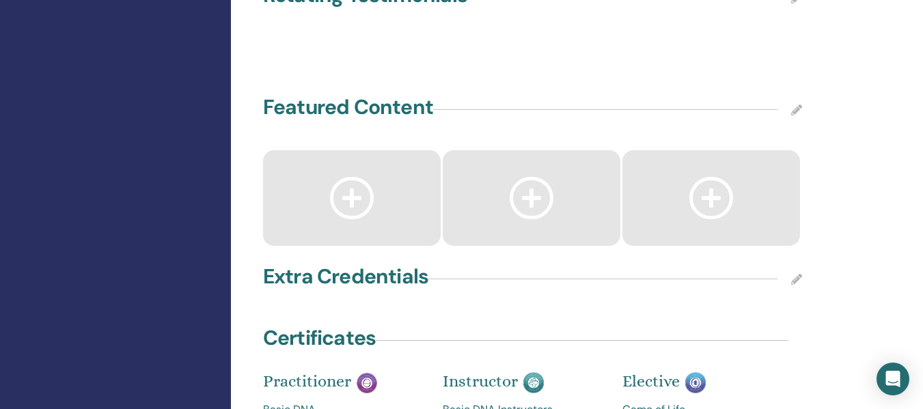
scroll to position [1770, 0]
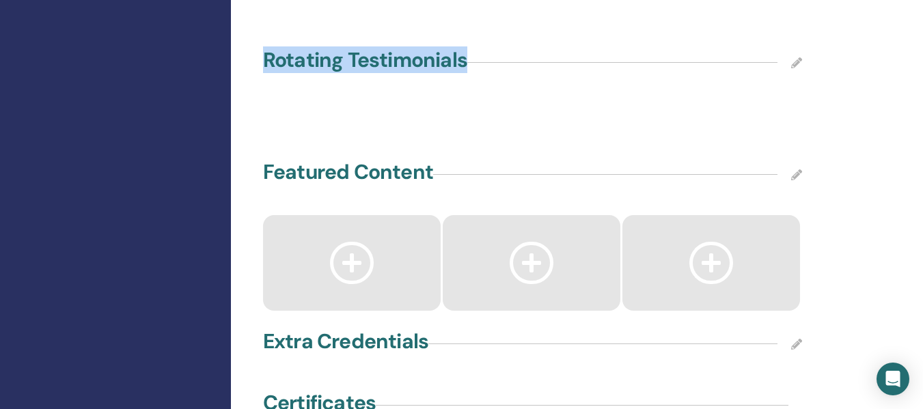
drag, startPoint x: 468, startPoint y: 81, endPoint x: 241, endPoint y: 87, distance: 227.0
copy h4 "Rotating Testimonials"
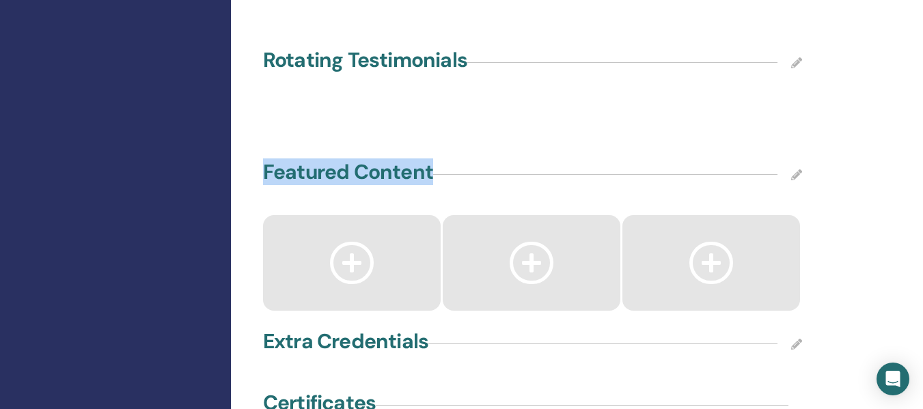
drag, startPoint x: 432, startPoint y: 194, endPoint x: 265, endPoint y: 198, distance: 166.8
click at [265, 185] on h4 "Featured Content" at bounding box center [348, 172] width 170 height 25
copy h4 "Featured Content"
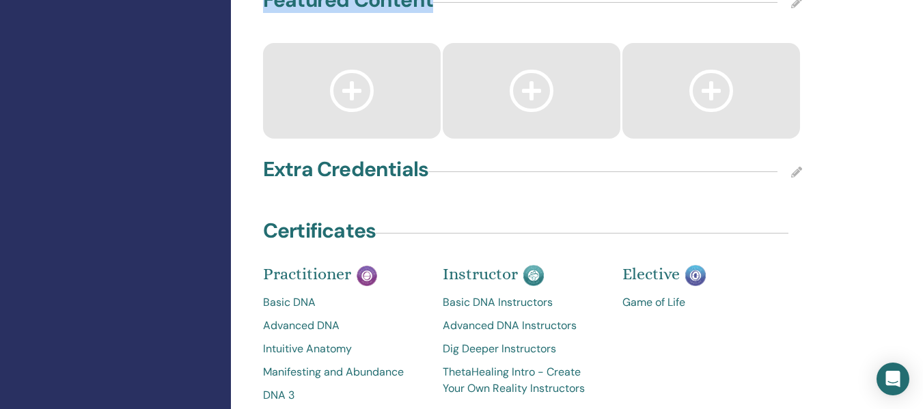
scroll to position [1947, 0]
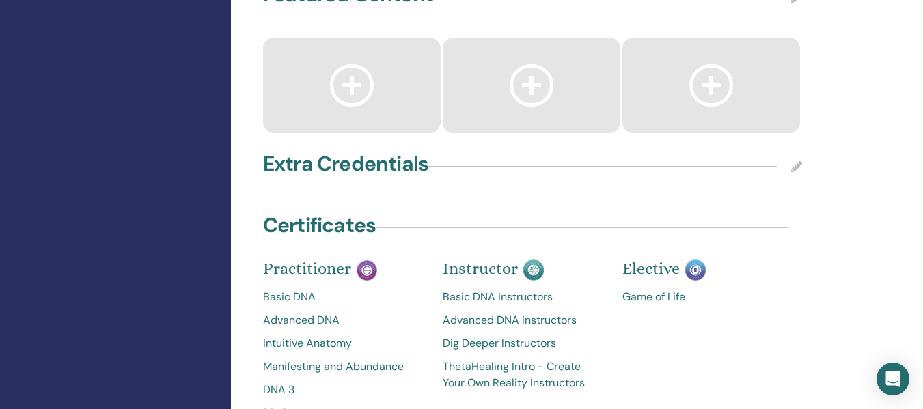
click at [431, 184] on div "Extra Credentials" at bounding box center [532, 167] width 539 height 34
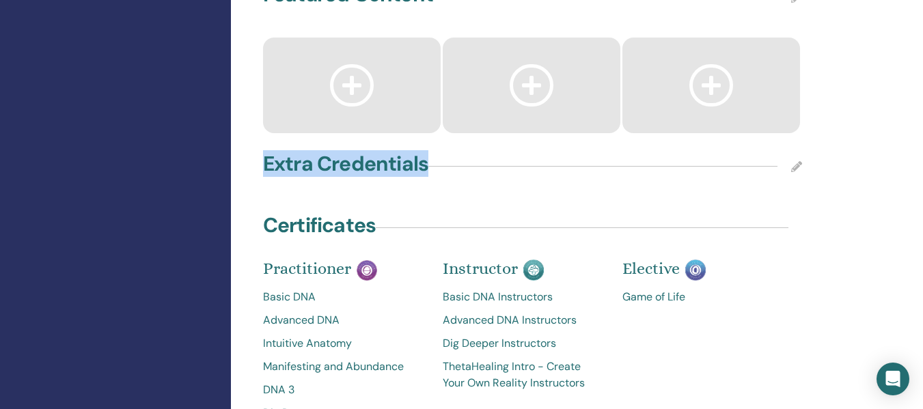
drag, startPoint x: 427, startPoint y: 187, endPoint x: 265, endPoint y: 180, distance: 161.5
click at [265, 176] on h4 "Extra Credentials" at bounding box center [345, 164] width 165 height 25
copy h4 "Extra Credentials"
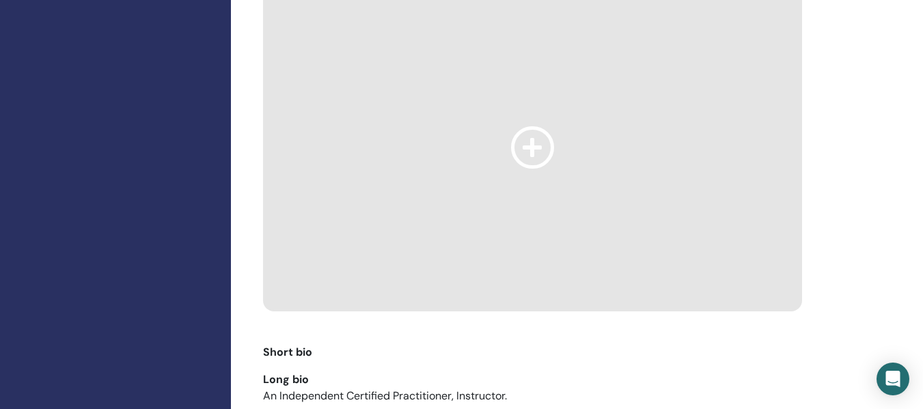
scroll to position [1415, 0]
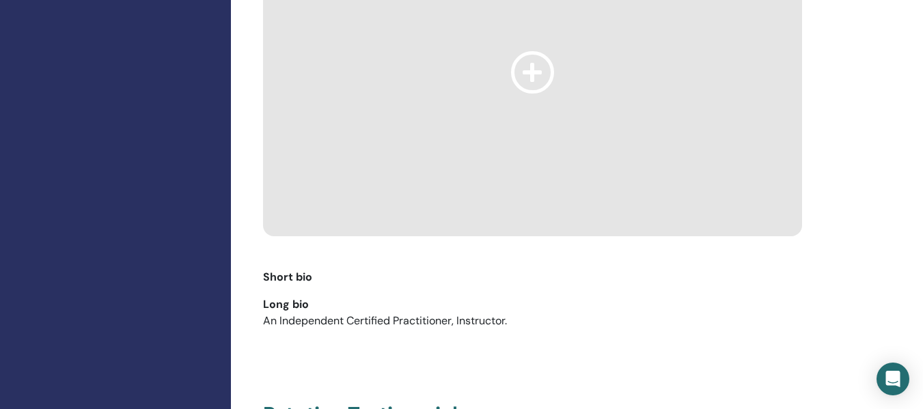
click at [532, 93] on icon at bounding box center [533, 72] width 44 height 42
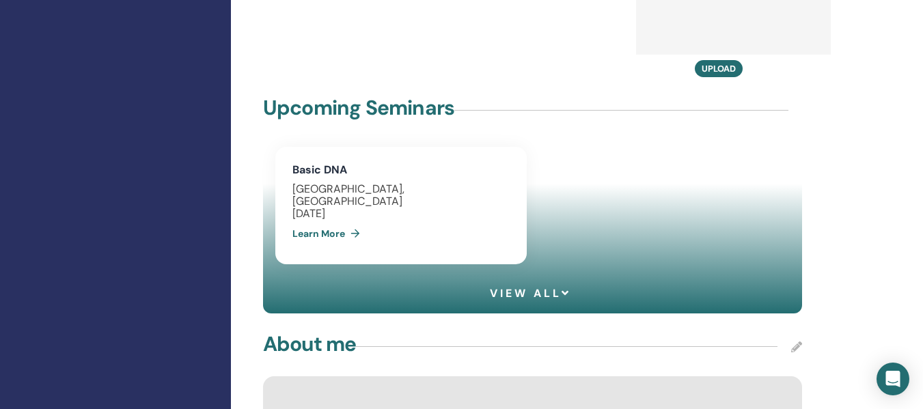
scroll to position [1027, 0]
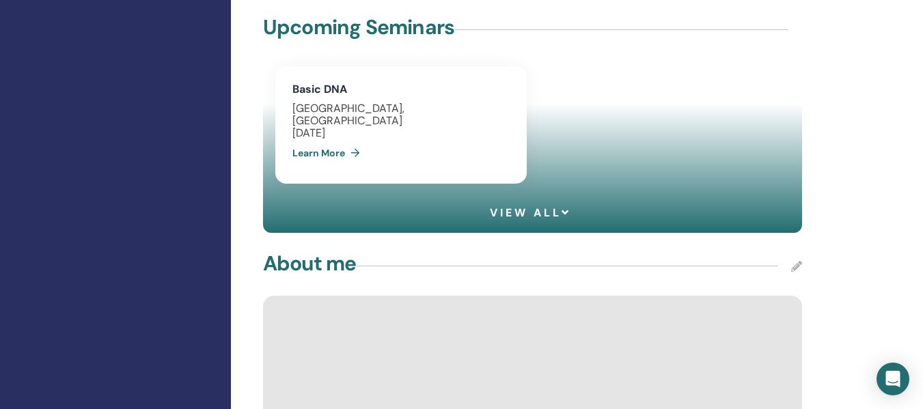
click at [798, 272] on icon at bounding box center [797, 266] width 11 height 11
click at [569, 284] on div "About me Save Cancel" at bounding box center [532, 267] width 539 height 34
click at [453, 271] on div "About me Save Cancel" at bounding box center [532, 267] width 539 height 34
click at [393, 279] on div "About me Save Cancel" at bounding box center [532, 267] width 539 height 34
click at [441, 279] on div "About me Save Cancel" at bounding box center [532, 267] width 539 height 34
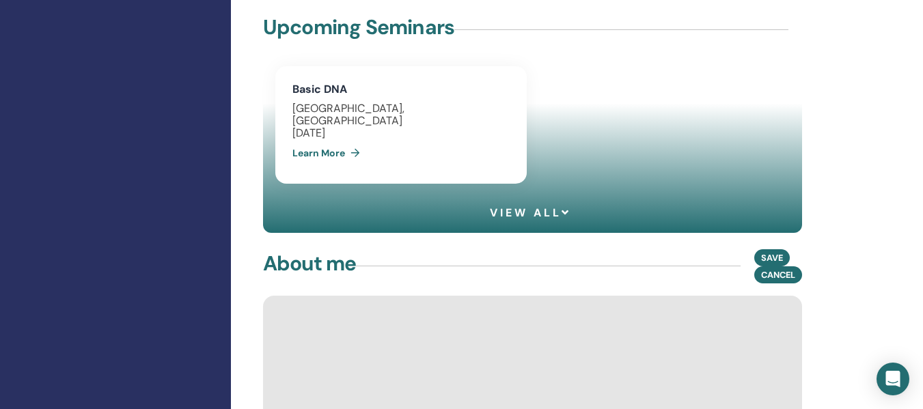
click at [472, 278] on div "About me Save Cancel" at bounding box center [532, 267] width 539 height 34
click at [563, 218] on icon at bounding box center [567, 212] width 10 height 11
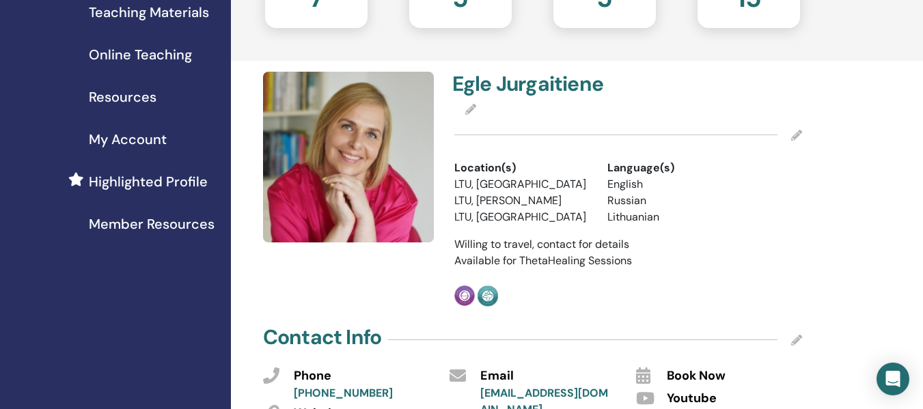
scroll to position [217, 0]
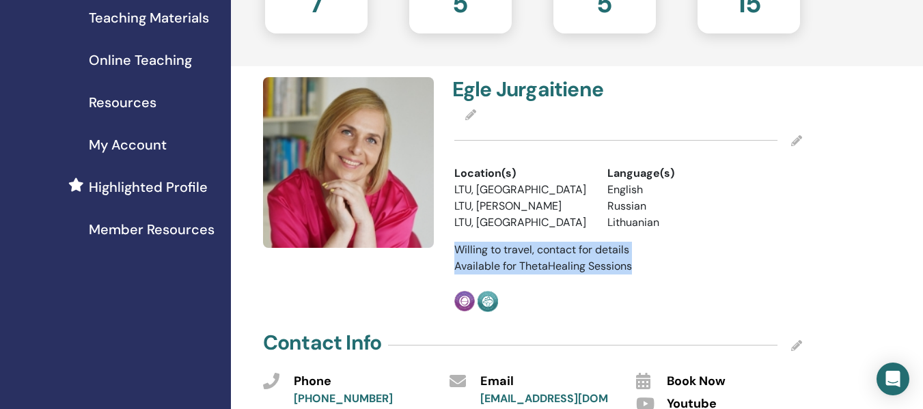
drag, startPoint x: 458, startPoint y: 248, endPoint x: 648, endPoint y: 267, distance: 191.0
click at [648, 267] on div "Egle Jurgaitiene Location(s) LTU, Lietuva LTU, Siauliai LTU, Vilnius Language(s…" at bounding box center [628, 194] width 364 height 235
copy div "Willing to travel, contact for details Available for ThetaHealing Sessions"
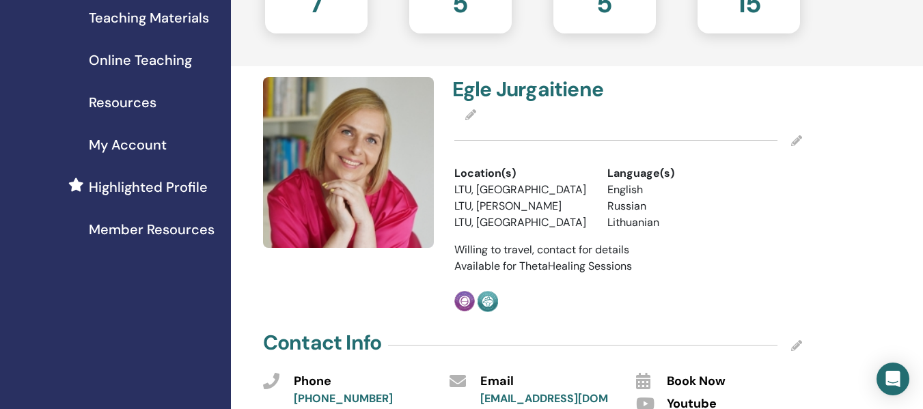
click at [551, 118] on div at bounding box center [629, 115] width 348 height 16
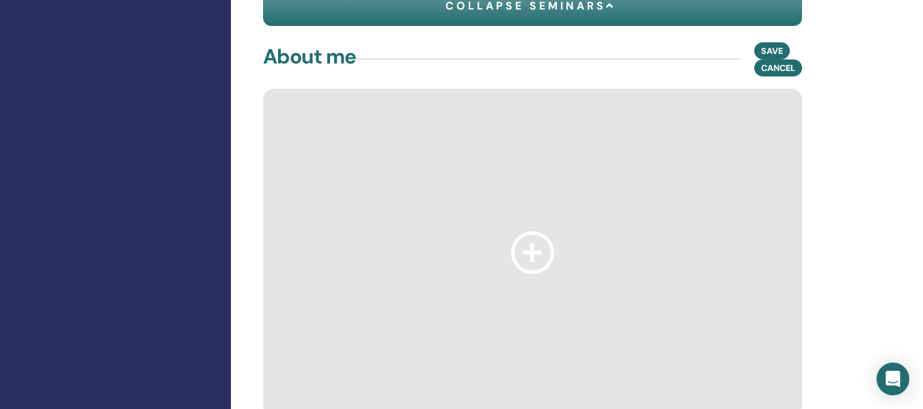
scroll to position [1241, 0]
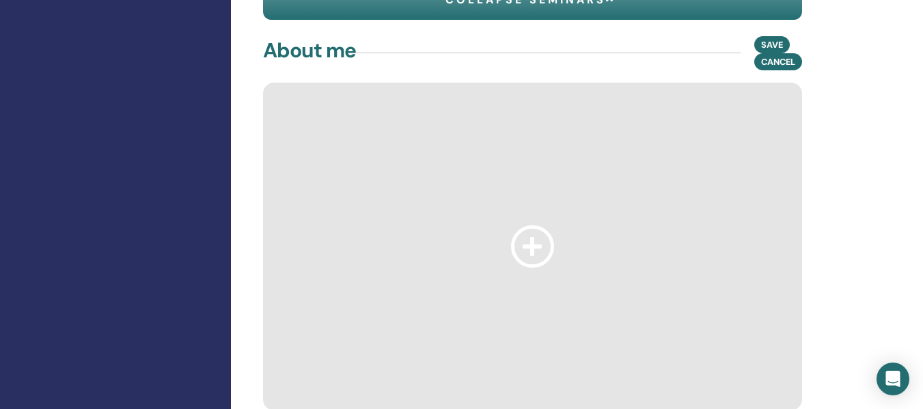
click at [379, 66] on div "About me Save Cancel" at bounding box center [532, 53] width 539 height 34
click at [386, 66] on div "About me Save Cancel" at bounding box center [532, 53] width 539 height 34
click at [517, 60] on div "About me Save Cancel" at bounding box center [532, 53] width 539 height 34
click at [526, 246] on span at bounding box center [533, 247] width 44 height 42
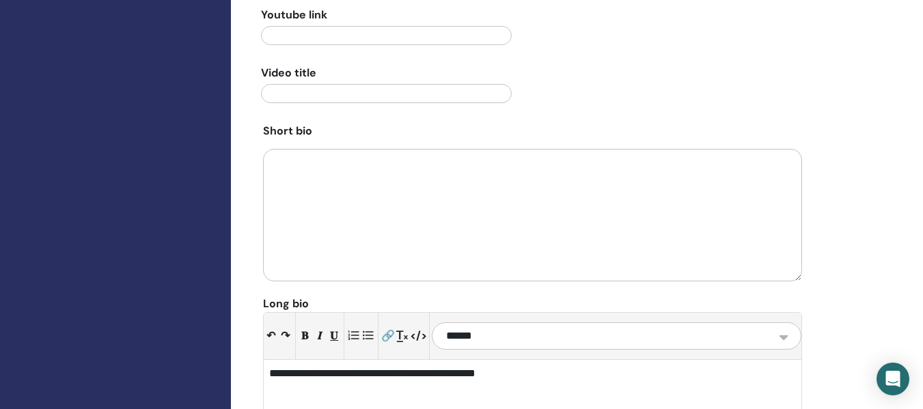
scroll to position [1667, 0]
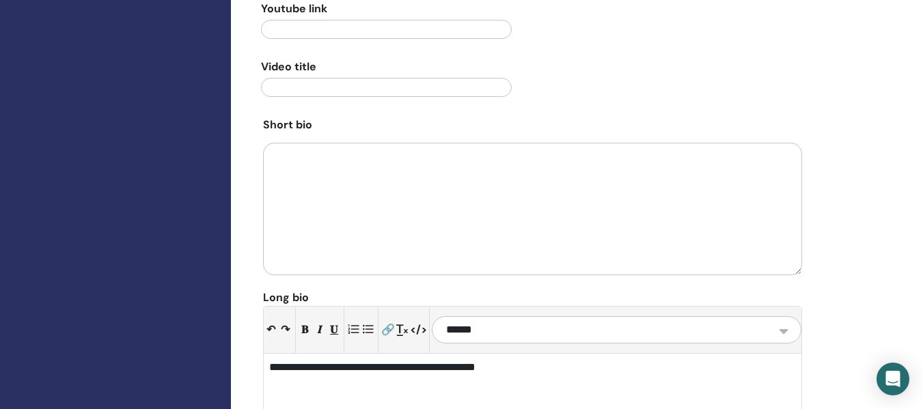
click at [332, 193] on textarea at bounding box center [532, 209] width 539 height 133
paste textarea "**********"
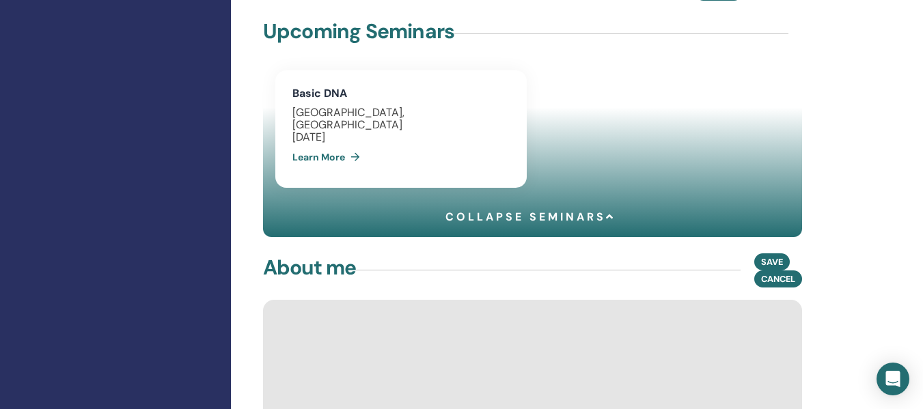
scroll to position [1029, 0]
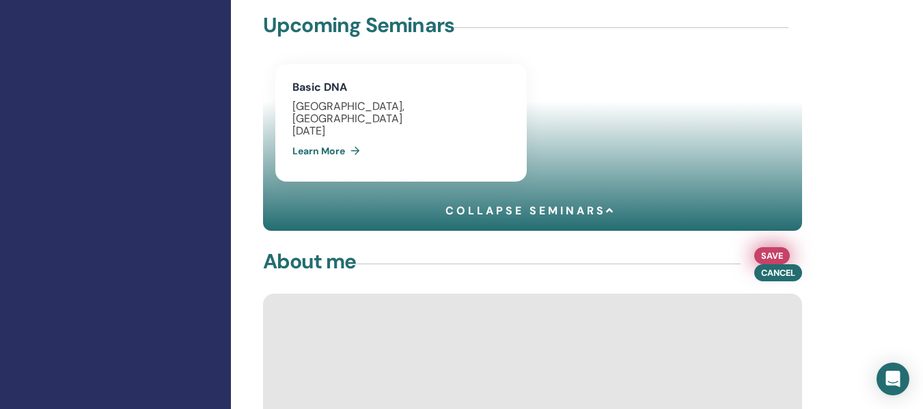
type textarea "**********"
click at [771, 263] on span "Save" at bounding box center [772, 256] width 22 height 14
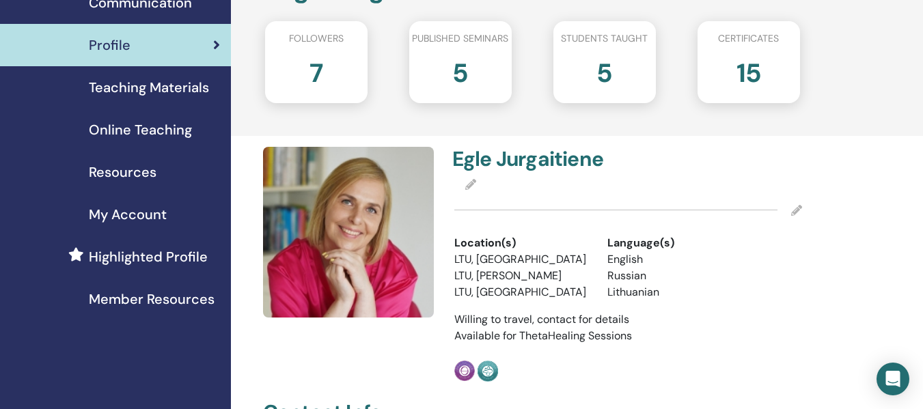
scroll to position [0, 0]
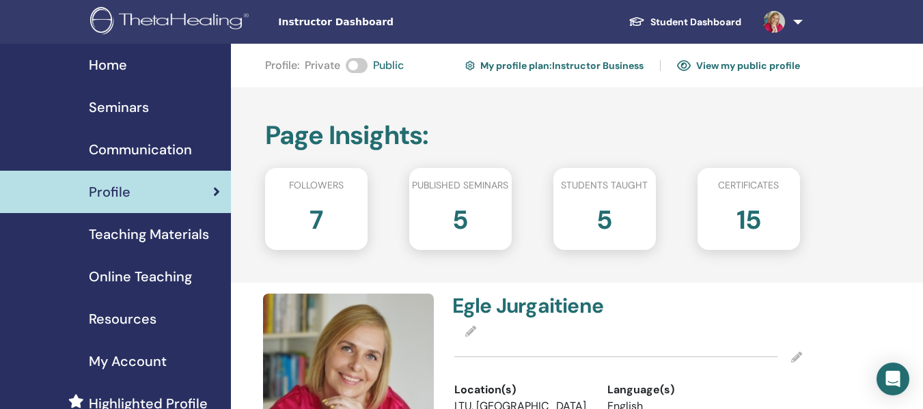
click at [318, 217] on h2 "7" at bounding box center [316, 217] width 13 height 38
click at [316, 185] on span "Followers" at bounding box center [316, 185] width 55 height 14
click at [446, 182] on span "Published seminars" at bounding box center [460, 185] width 96 height 14
click at [610, 180] on span "Students taught" at bounding box center [604, 185] width 87 height 14
click at [743, 180] on span "Certificates" at bounding box center [748, 185] width 61 height 14
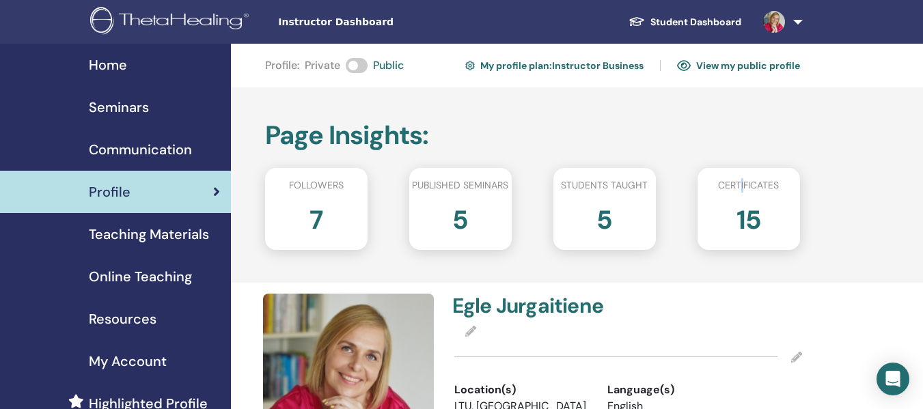
click at [686, 22] on link "Student Dashboard" at bounding box center [685, 22] width 135 height 25
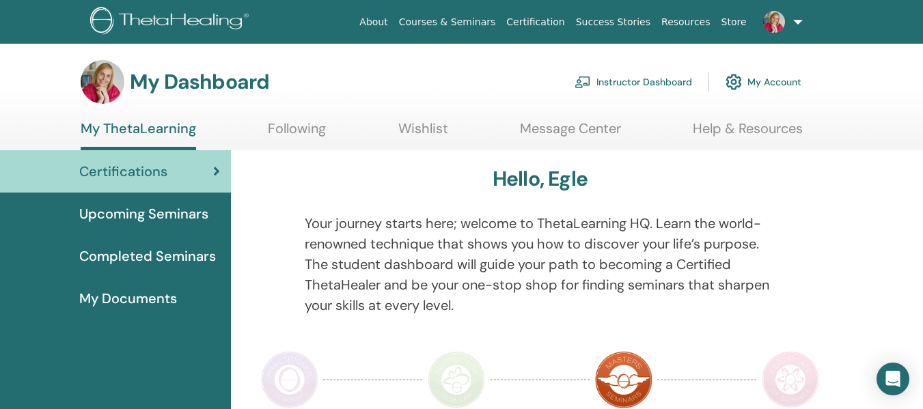
click at [157, 212] on span "Upcoming Seminars" at bounding box center [143, 214] width 129 height 21
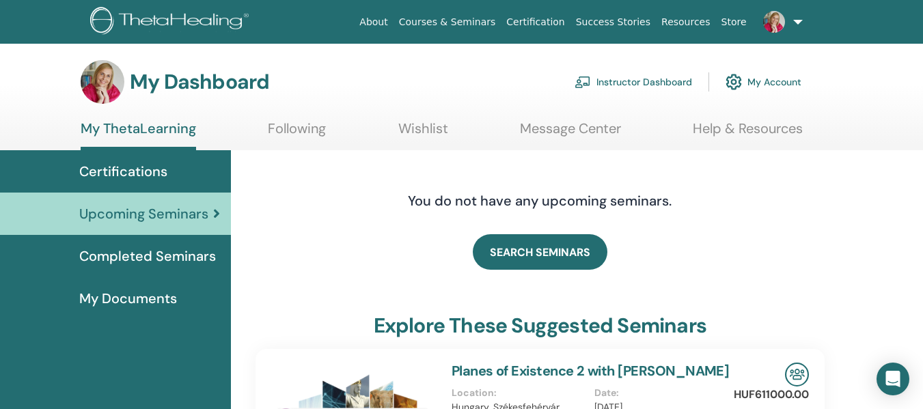
click at [476, 18] on link "Courses & Seminars" at bounding box center [448, 22] width 108 height 25
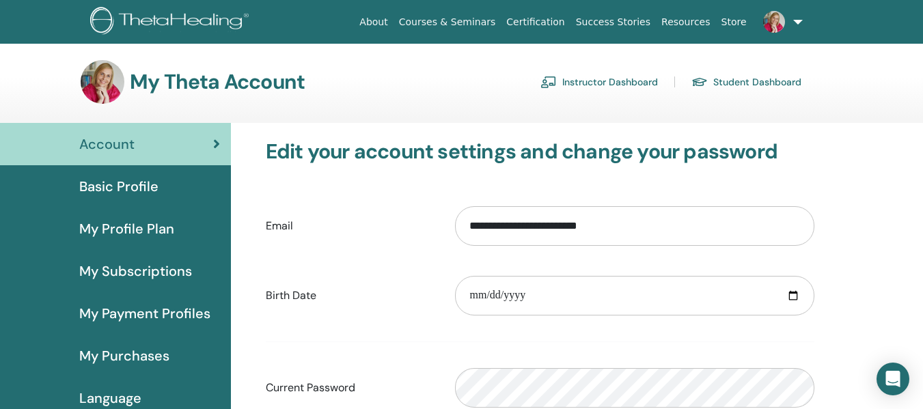
click at [612, 82] on link "Instructor Dashboard" at bounding box center [600, 82] width 118 height 22
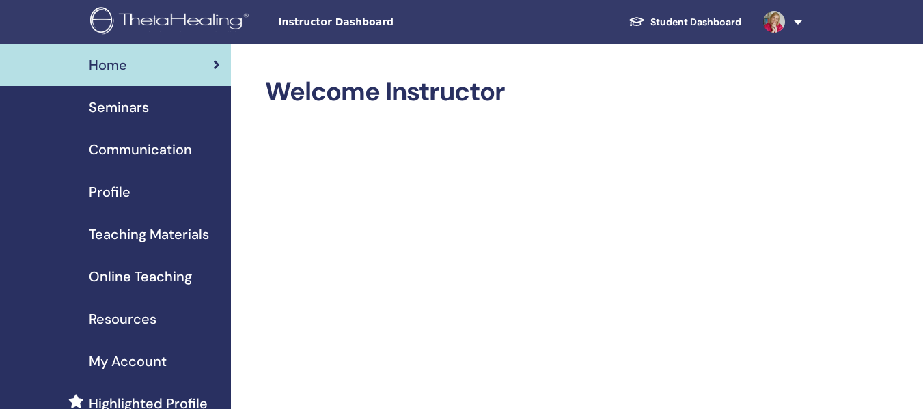
click at [129, 106] on span "Seminars" at bounding box center [119, 107] width 60 height 21
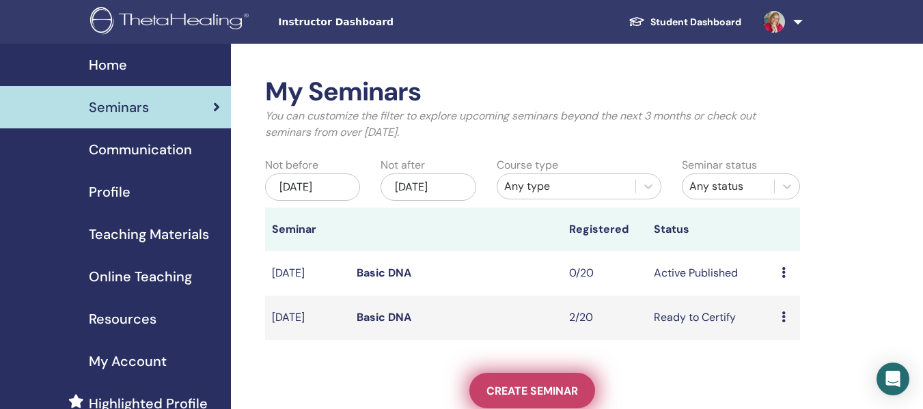
click at [562, 387] on span "Create seminar" at bounding box center [533, 391] width 92 height 14
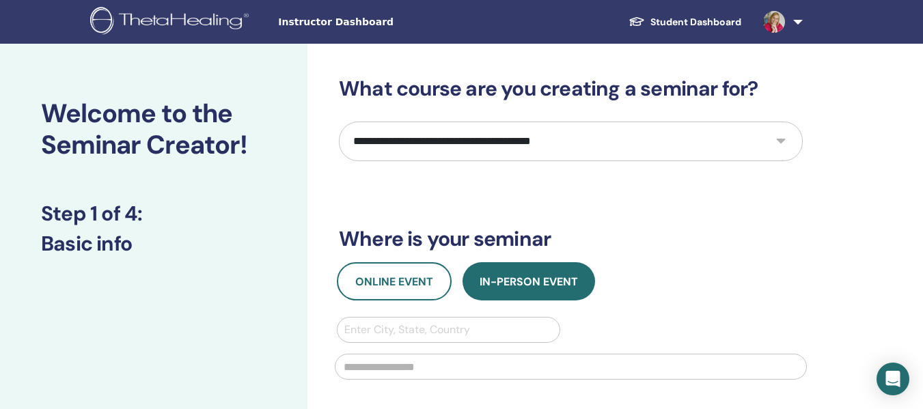
click at [522, 137] on select "**********" at bounding box center [571, 142] width 464 height 40
select select "*"
click at [339, 122] on select "**********" at bounding box center [571, 142] width 464 height 40
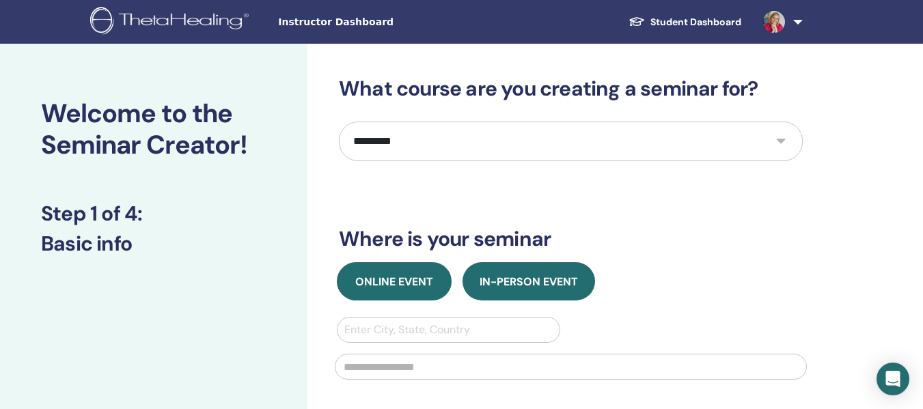
click at [400, 276] on span "Online Event" at bounding box center [394, 282] width 78 height 14
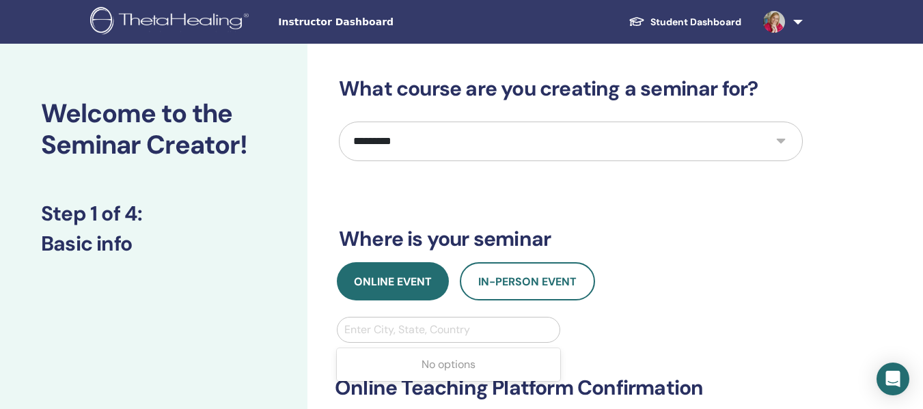
click at [409, 336] on div at bounding box center [449, 330] width 208 height 19
type input "*****"
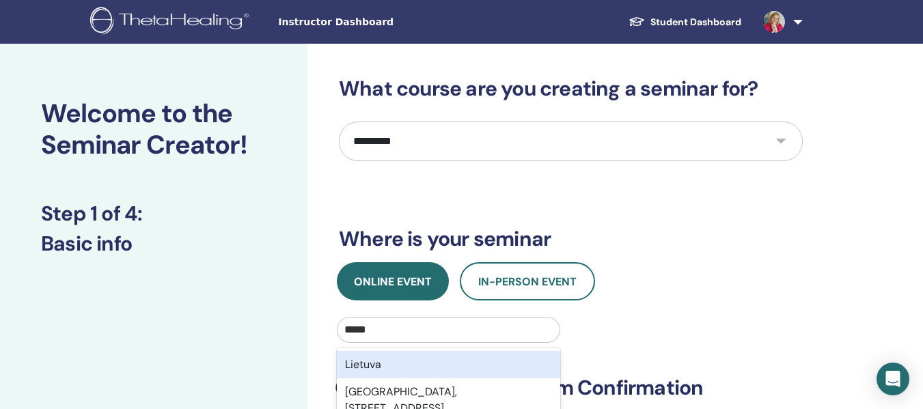
click at [375, 369] on div "Lietuva" at bounding box center [449, 364] width 224 height 27
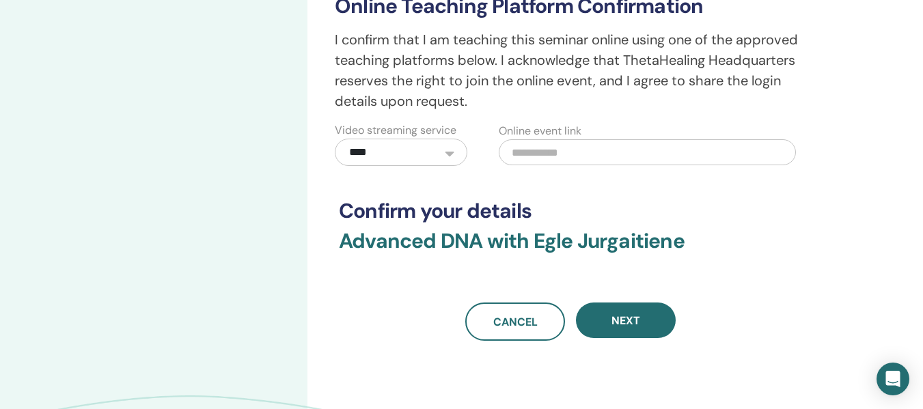
scroll to position [395, 0]
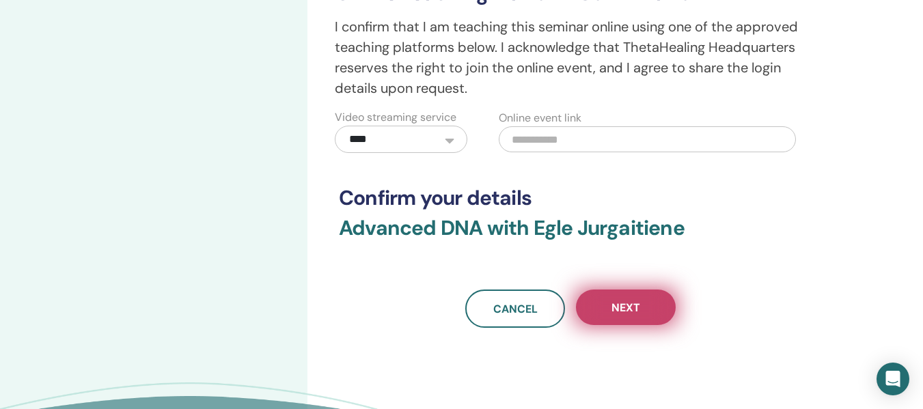
click at [642, 301] on button "Next" at bounding box center [626, 308] width 100 height 36
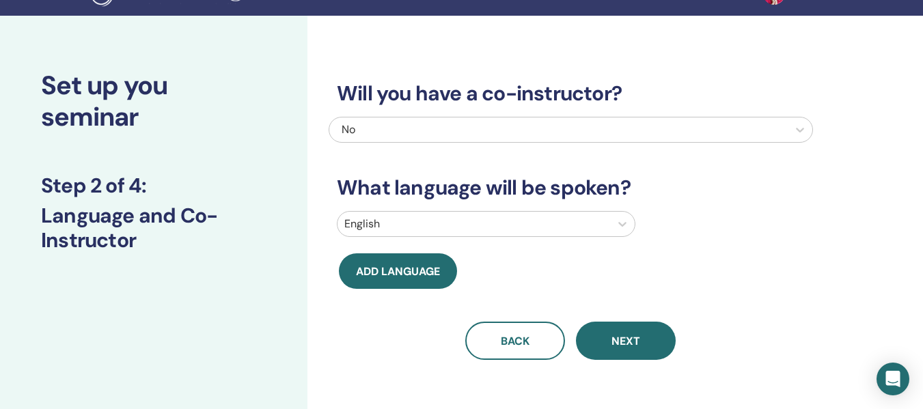
scroll to position [6, 0]
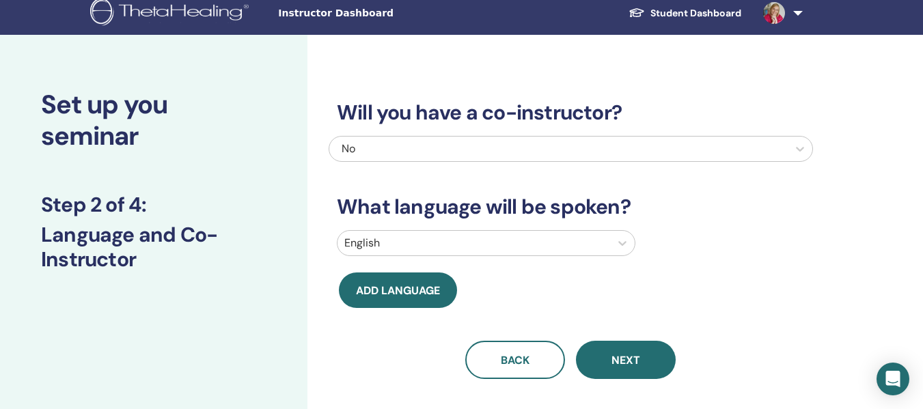
click at [399, 239] on div at bounding box center [474, 243] width 259 height 19
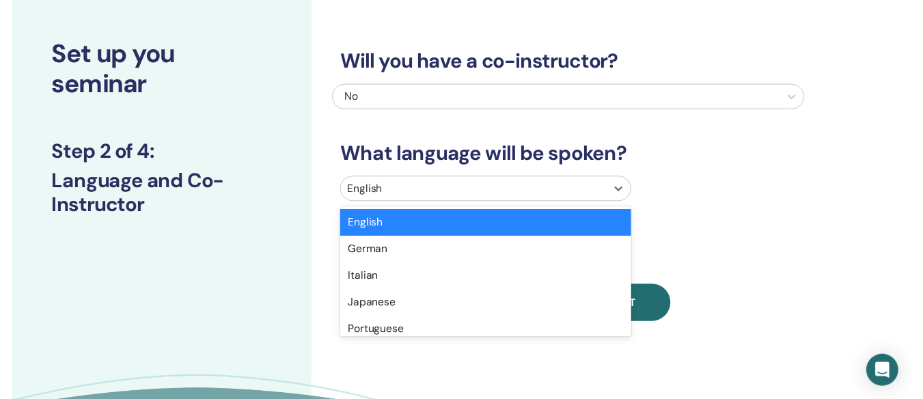
scroll to position [72, 0]
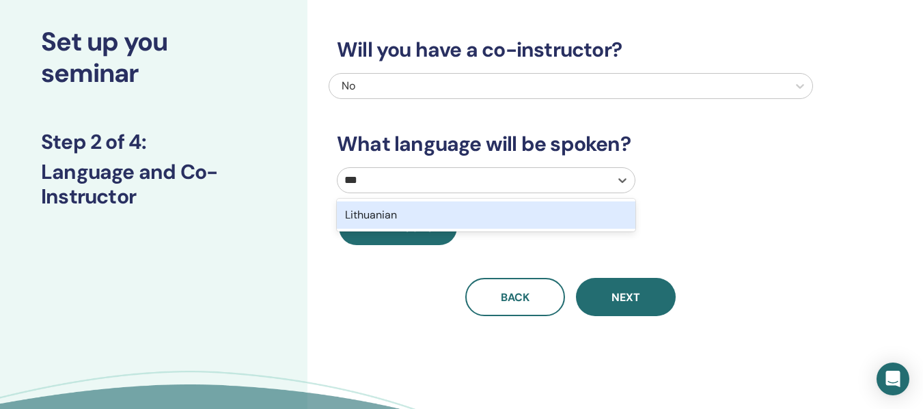
type input "****"
click at [394, 219] on div "Lithuanian" at bounding box center [486, 215] width 299 height 27
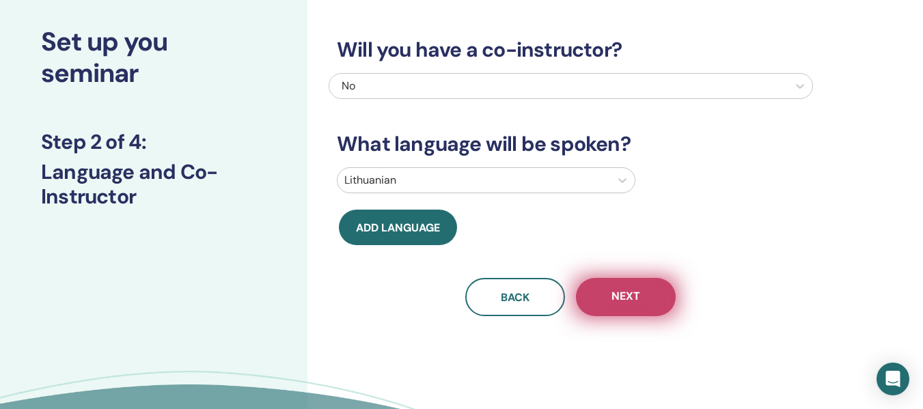
click at [628, 297] on span "Next" at bounding box center [626, 297] width 29 height 17
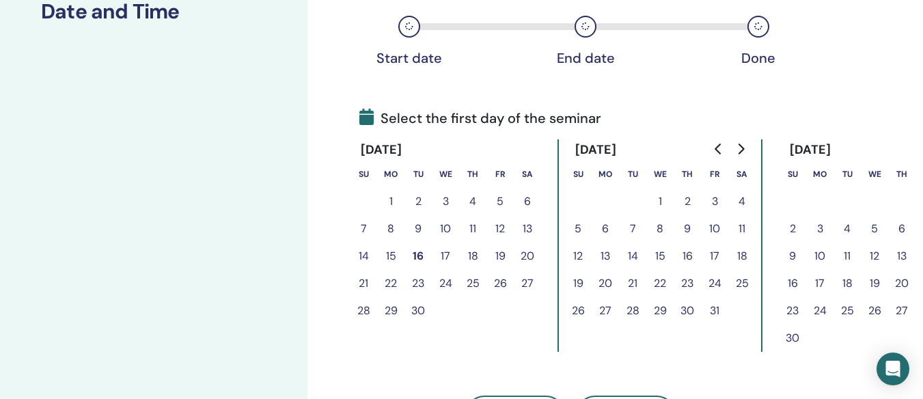
scroll to position [277, 0]
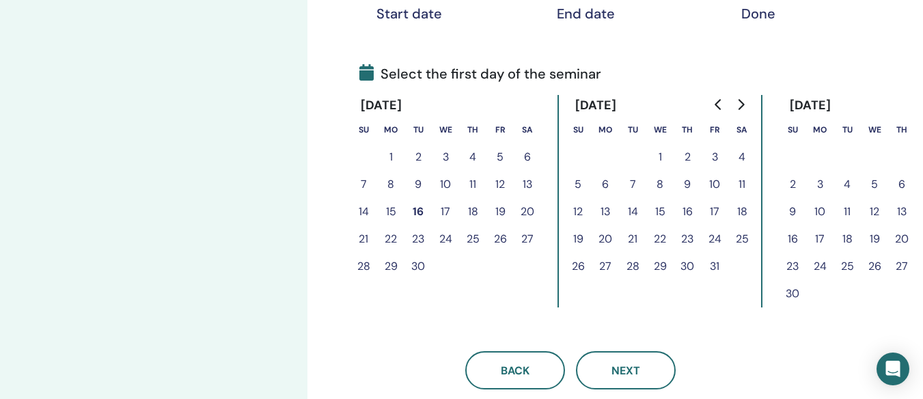
click at [848, 238] on button "18" at bounding box center [847, 239] width 27 height 27
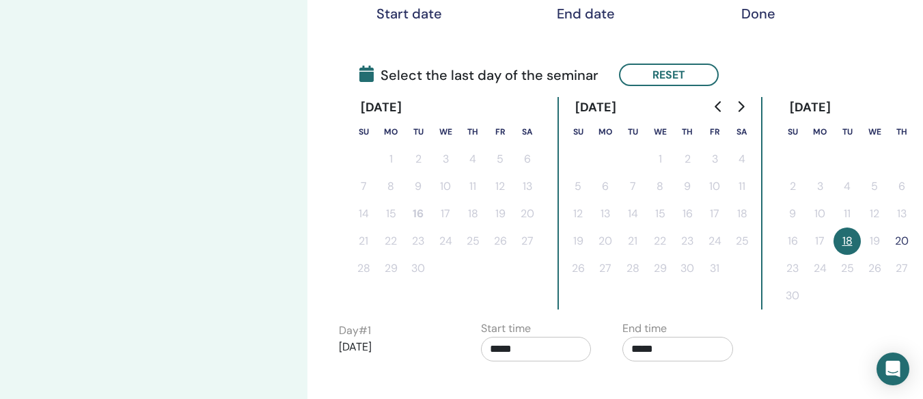
click at [846, 244] on button "18" at bounding box center [847, 241] width 27 height 27
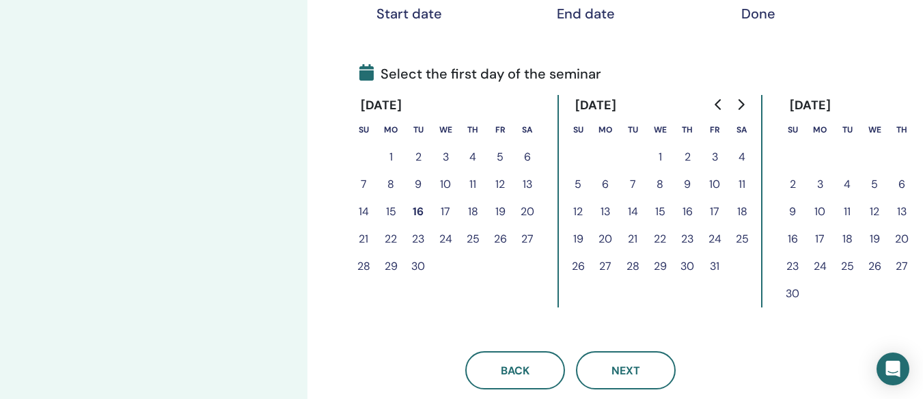
scroll to position [277, 47]
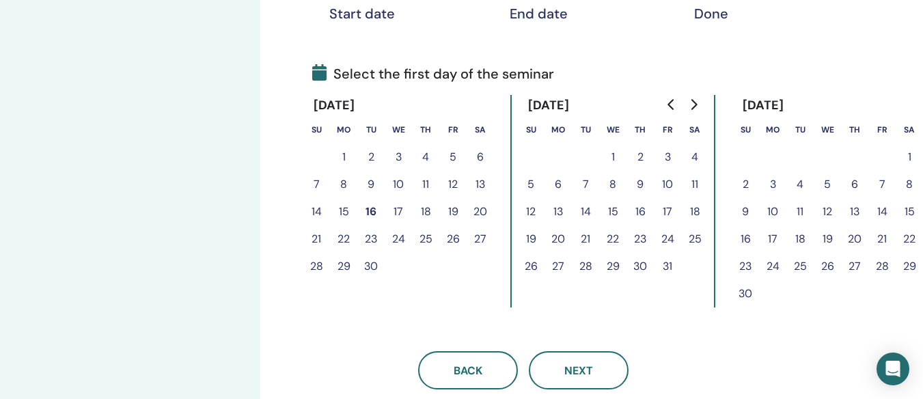
click at [882, 237] on button "21" at bounding box center [882, 239] width 27 height 27
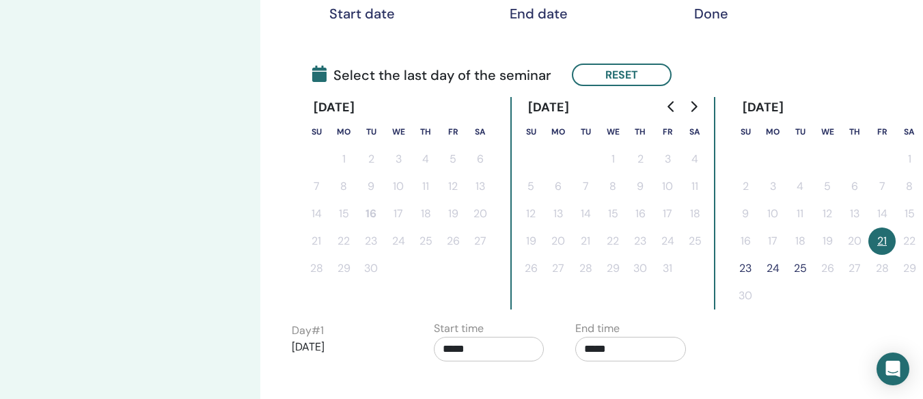
click at [746, 269] on button "23" at bounding box center [745, 268] width 27 height 27
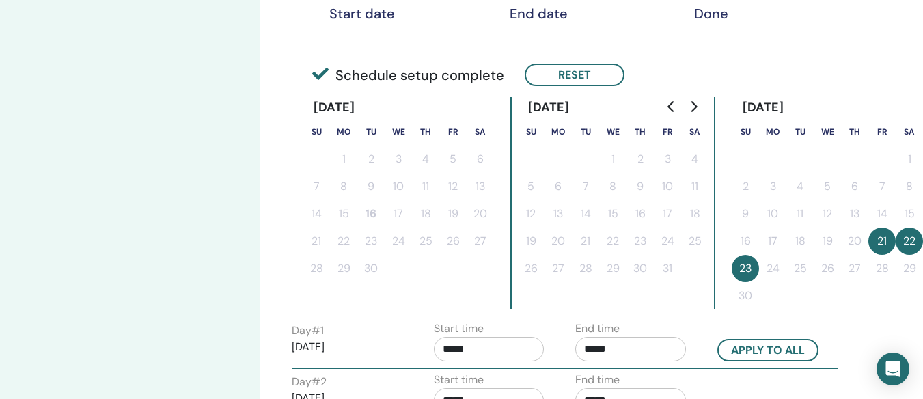
click at [614, 351] on input "*****" at bounding box center [631, 349] width 111 height 25
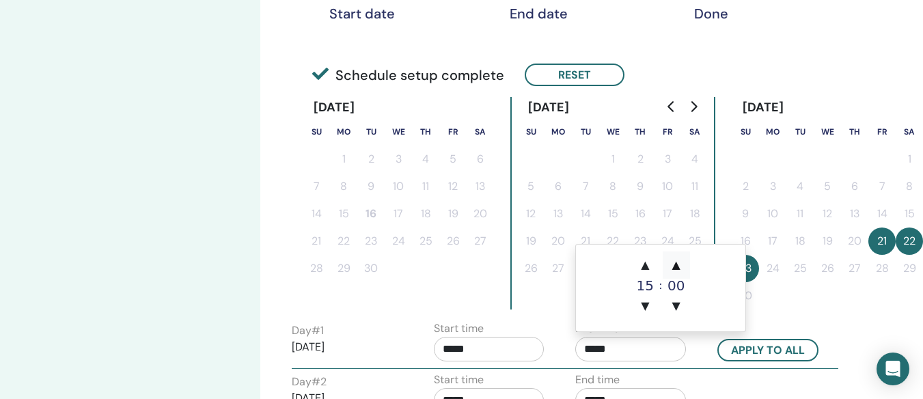
click at [679, 262] on span "▲" at bounding box center [676, 265] width 27 height 27
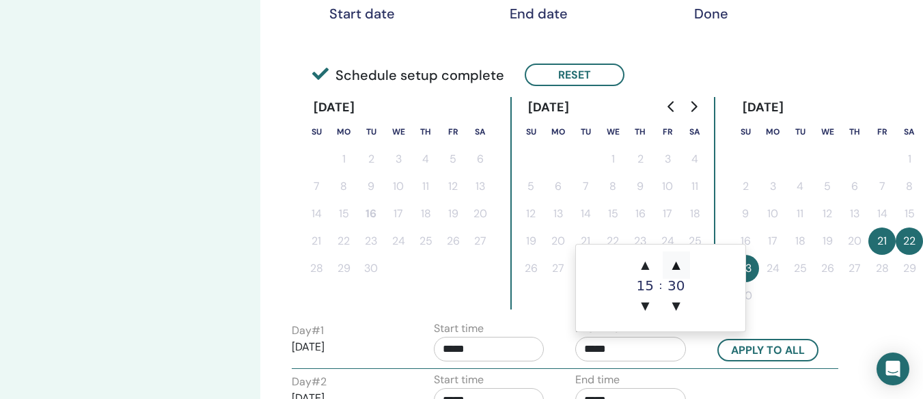
click at [679, 262] on span "▲" at bounding box center [676, 265] width 27 height 27
type input "*****"
click at [625, 351] on input "*****" at bounding box center [631, 349] width 111 height 25
click at [779, 353] on button "Apply to all" at bounding box center [768, 350] width 101 height 23
type input "*****"
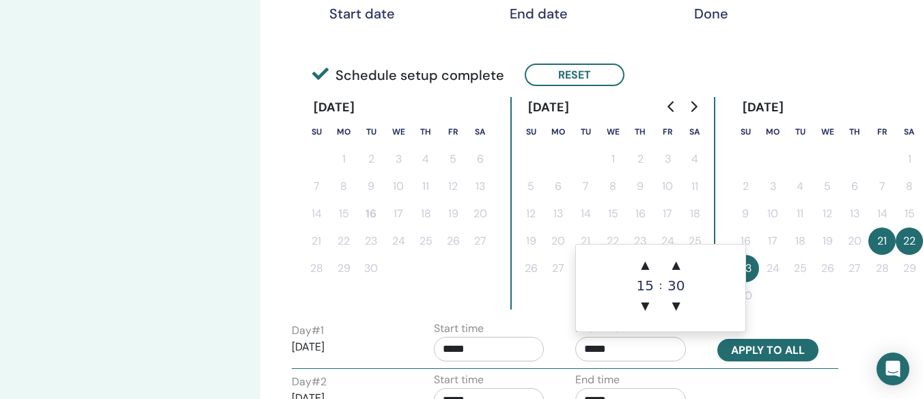
type input "*****"
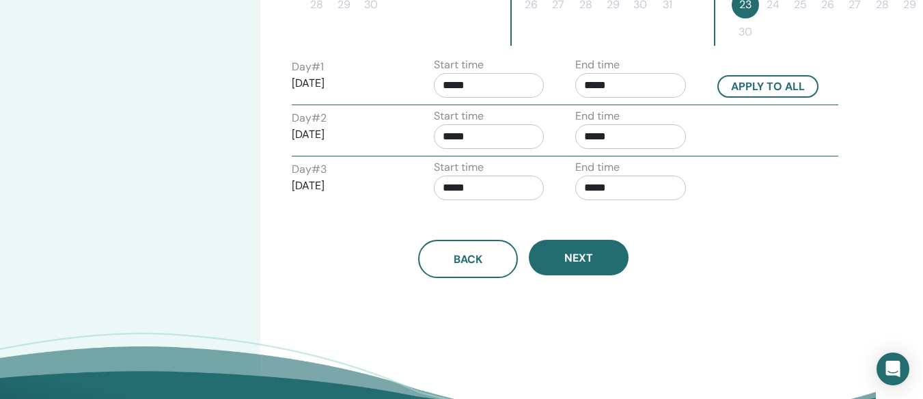
scroll to position [543, 47]
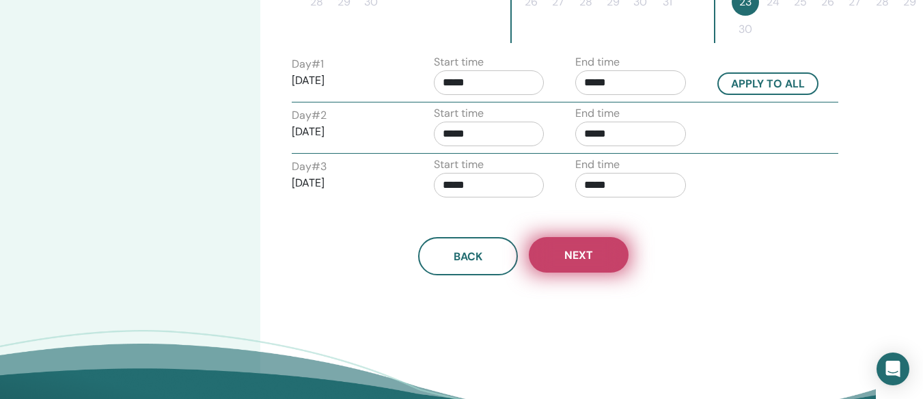
click at [578, 249] on span "Next" at bounding box center [579, 255] width 29 height 14
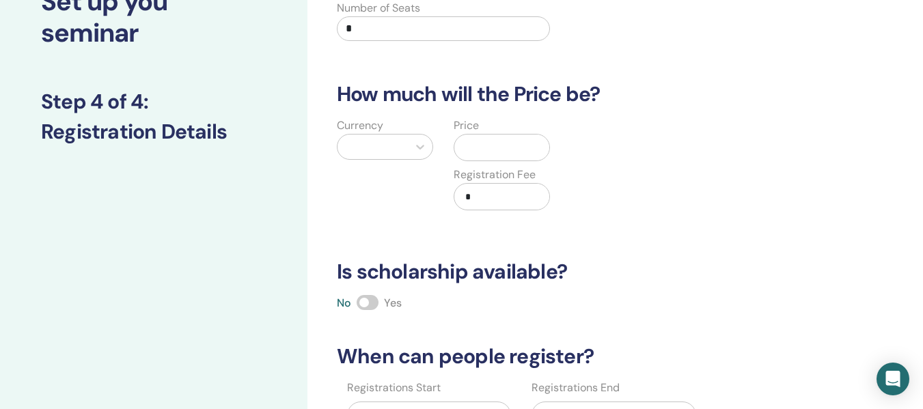
scroll to position [0, 0]
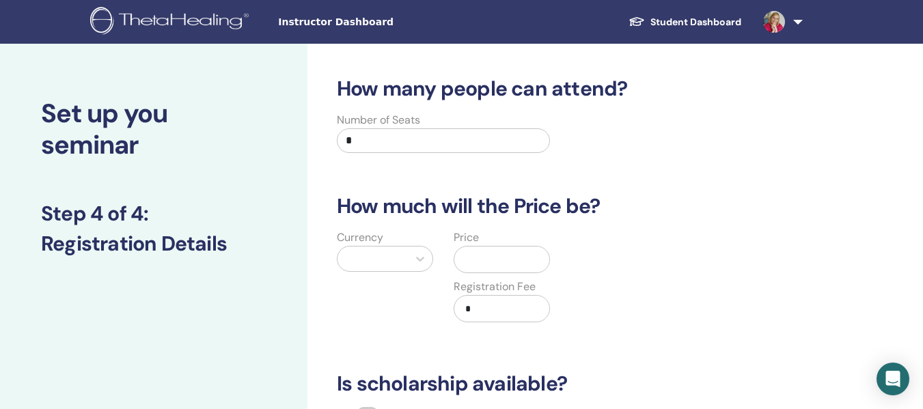
click at [398, 141] on input "*" at bounding box center [443, 141] width 213 height 25
type input "**"
click at [362, 252] on div at bounding box center [373, 259] width 57 height 19
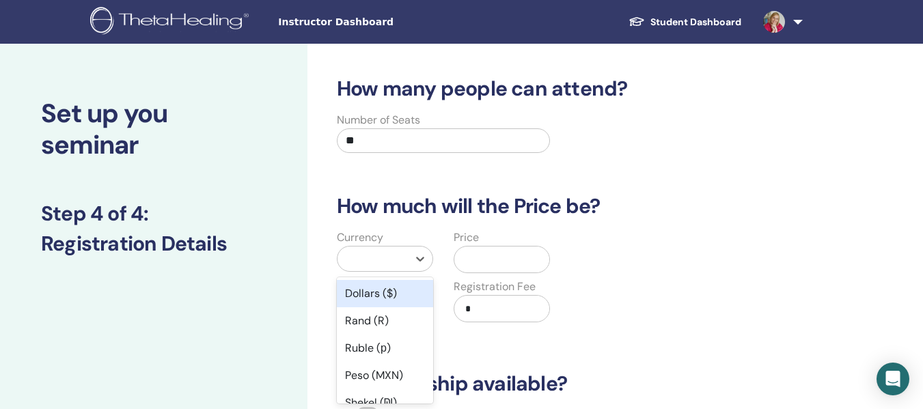
scroll to position [79, 0]
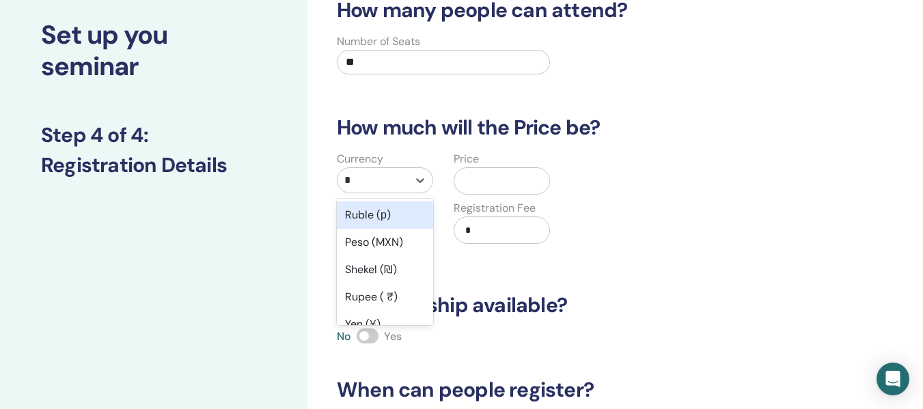
type input "**"
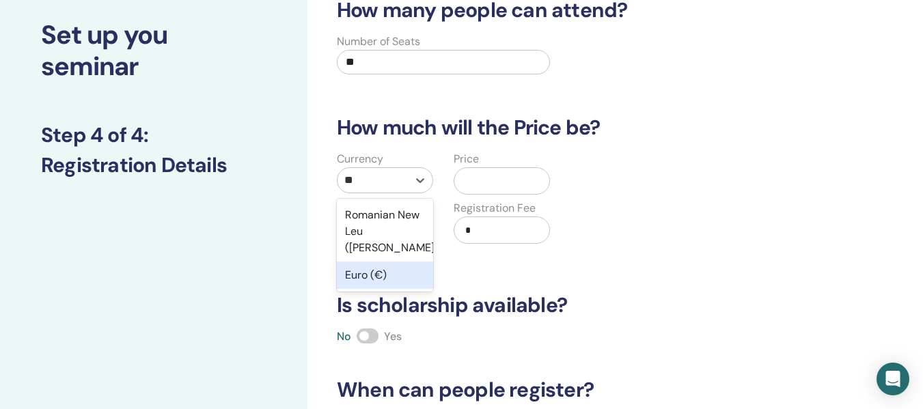
click at [362, 262] on div "Euro (€)" at bounding box center [385, 275] width 96 height 27
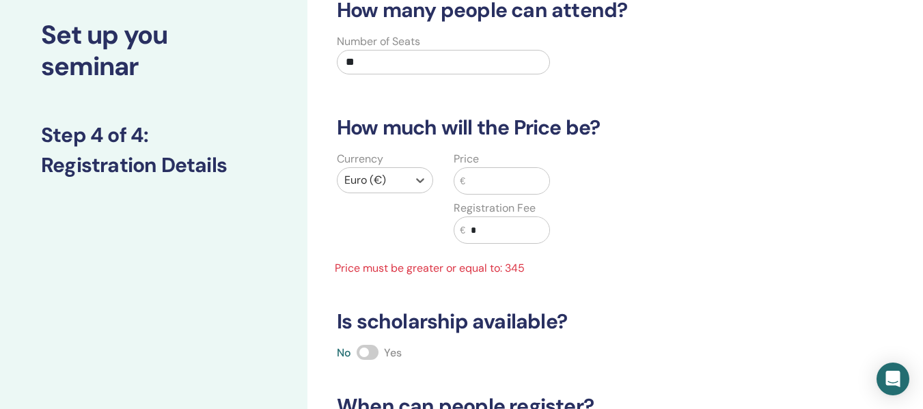
click at [483, 176] on input "text" at bounding box center [508, 181] width 84 height 26
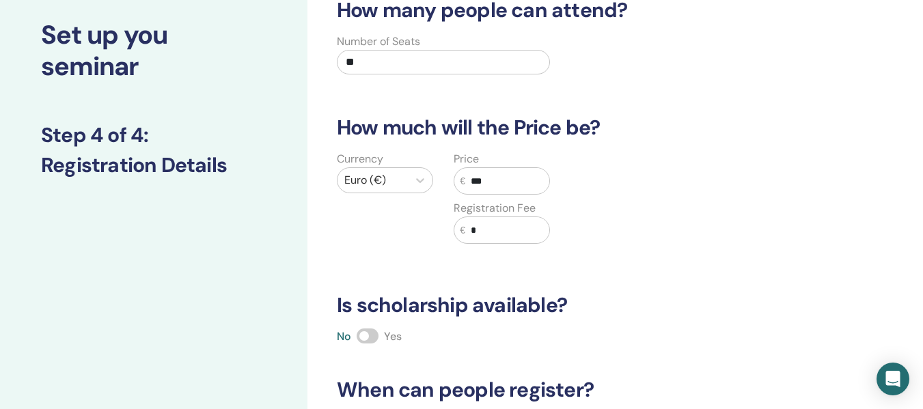
type input "***"
click at [481, 229] on input "*" at bounding box center [508, 230] width 84 height 26
click at [481, 230] on input "**" at bounding box center [508, 230] width 84 height 26
click at [476, 228] on input "**" at bounding box center [508, 230] width 84 height 26
click at [500, 232] on input "*" at bounding box center [508, 230] width 84 height 26
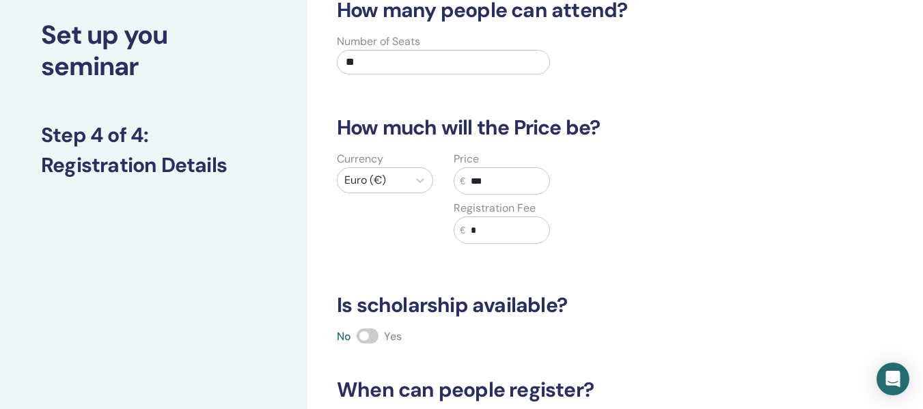
type input "*"
click at [375, 336] on span at bounding box center [368, 336] width 22 height 15
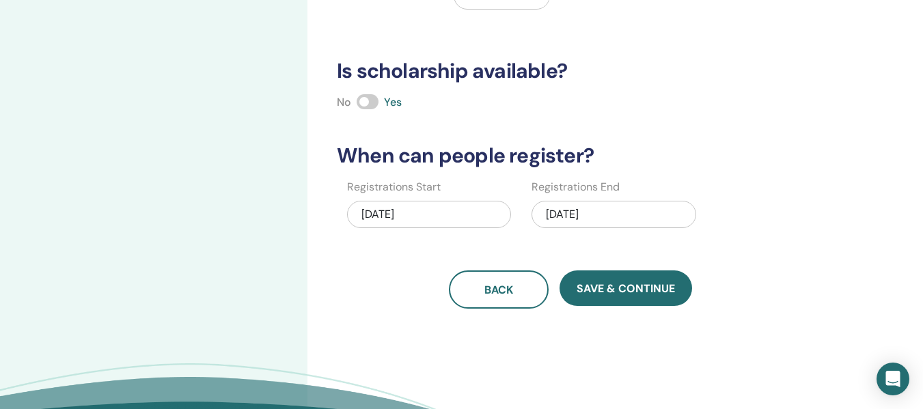
scroll to position [315, 0]
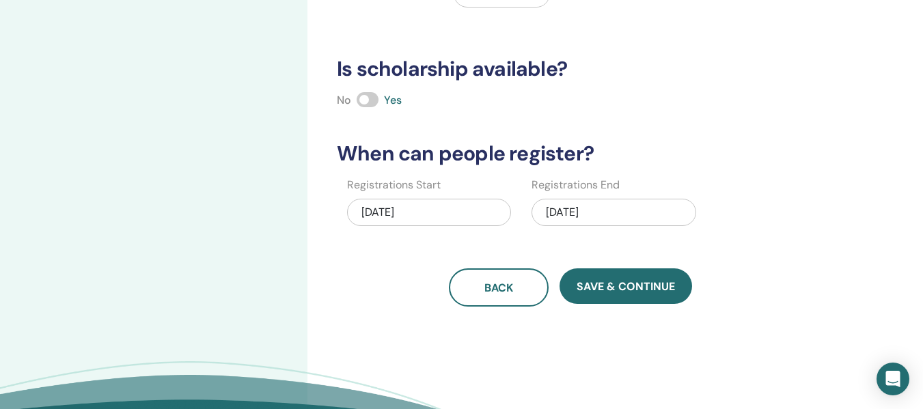
click at [566, 207] on div "11/23/2025" at bounding box center [614, 212] width 164 height 27
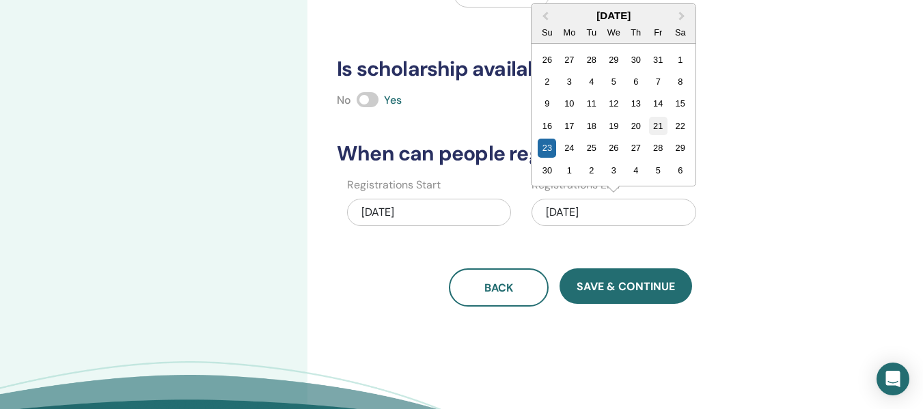
click at [662, 128] on div "21" at bounding box center [658, 126] width 18 height 18
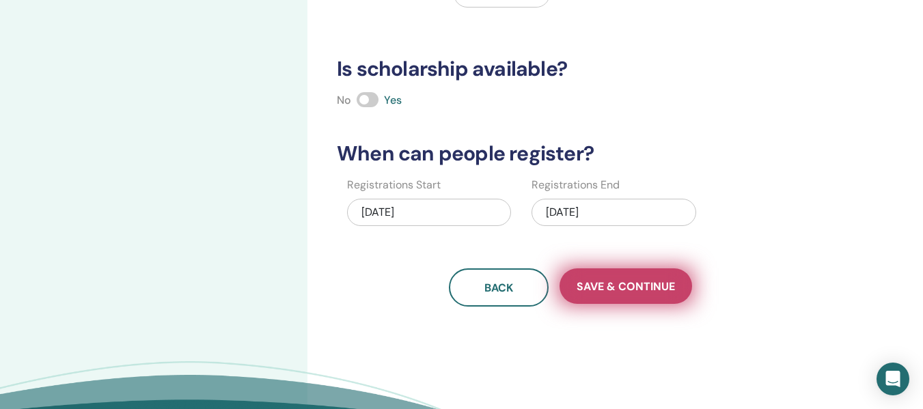
click at [623, 288] on span "Save & Continue" at bounding box center [626, 287] width 98 height 14
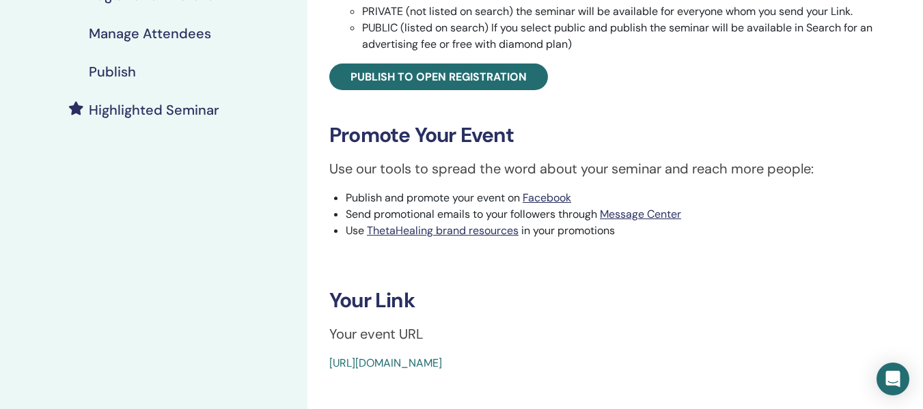
scroll to position [304, 0]
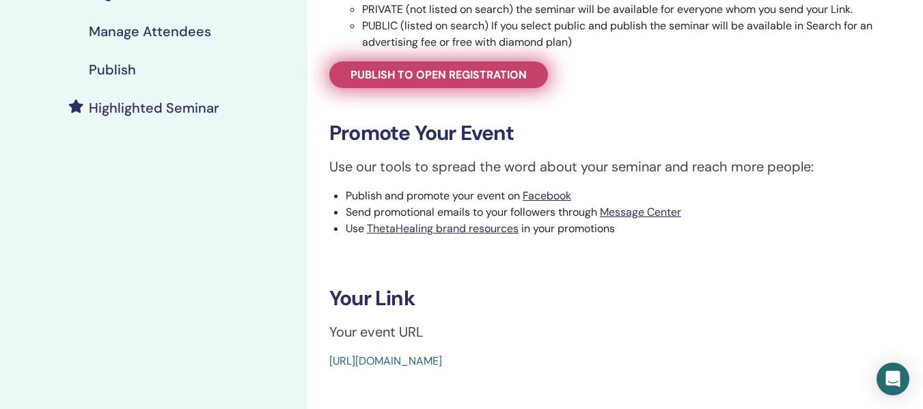
click at [491, 79] on span "Publish to open registration" at bounding box center [439, 75] width 176 height 14
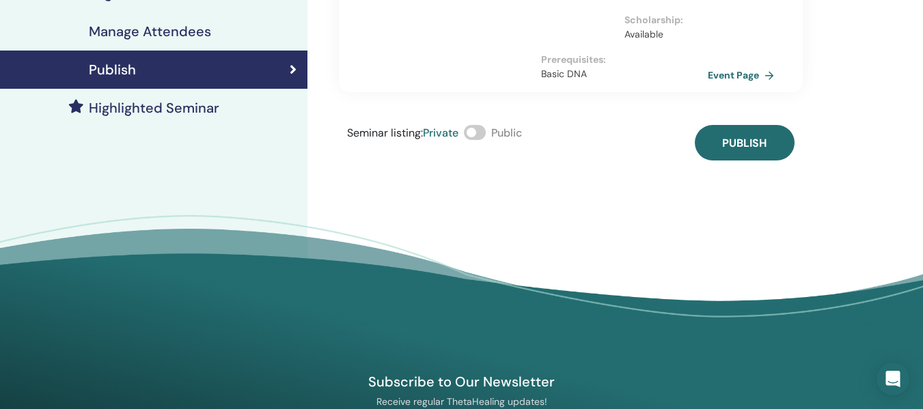
click at [483, 133] on span at bounding box center [475, 132] width 22 height 15
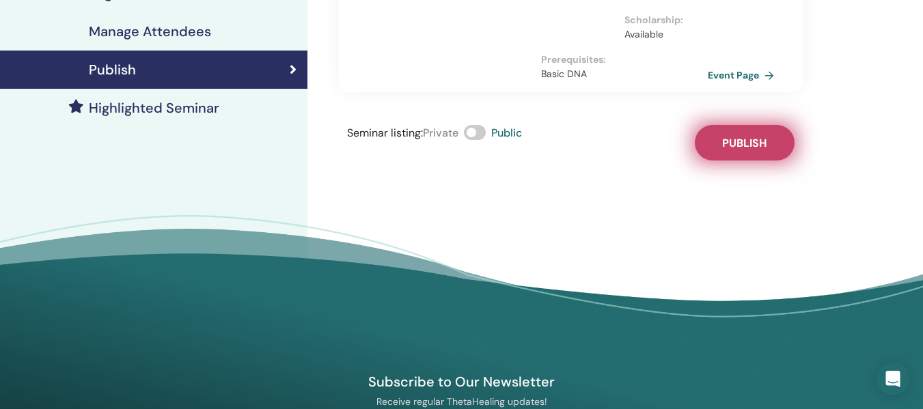
click at [766, 141] on span "Publish" at bounding box center [745, 143] width 44 height 14
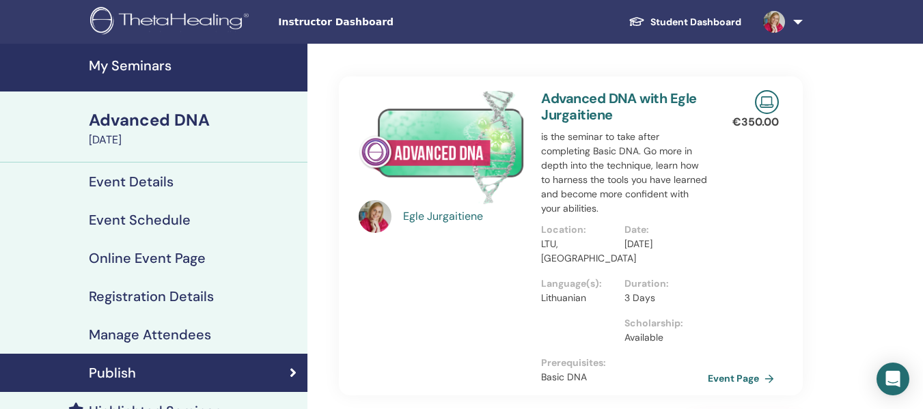
click at [865, 135] on div "Egle Jurgaitiene Advanced DNA with Egle Jurgaitiene is the seminar to take afte…" at bounding box center [616, 350] width 616 height 612
click at [798, 23] on link at bounding box center [781, 22] width 56 height 44
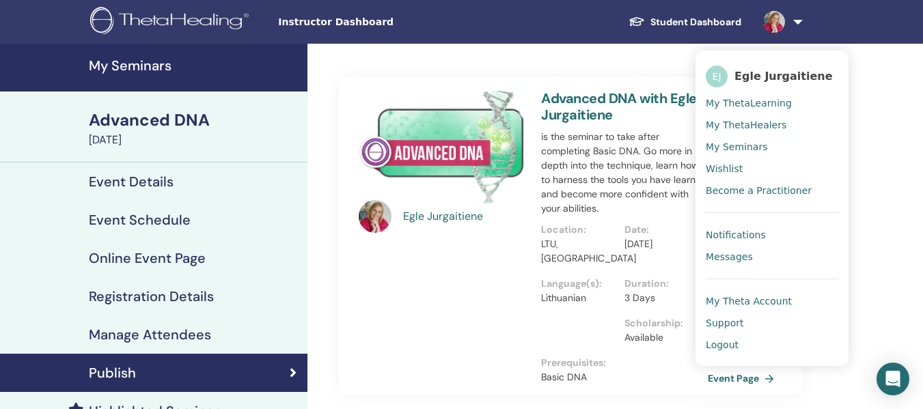
click at [728, 347] on span "Logout" at bounding box center [722, 345] width 33 height 12
